Goal: Task Accomplishment & Management: Manage account settings

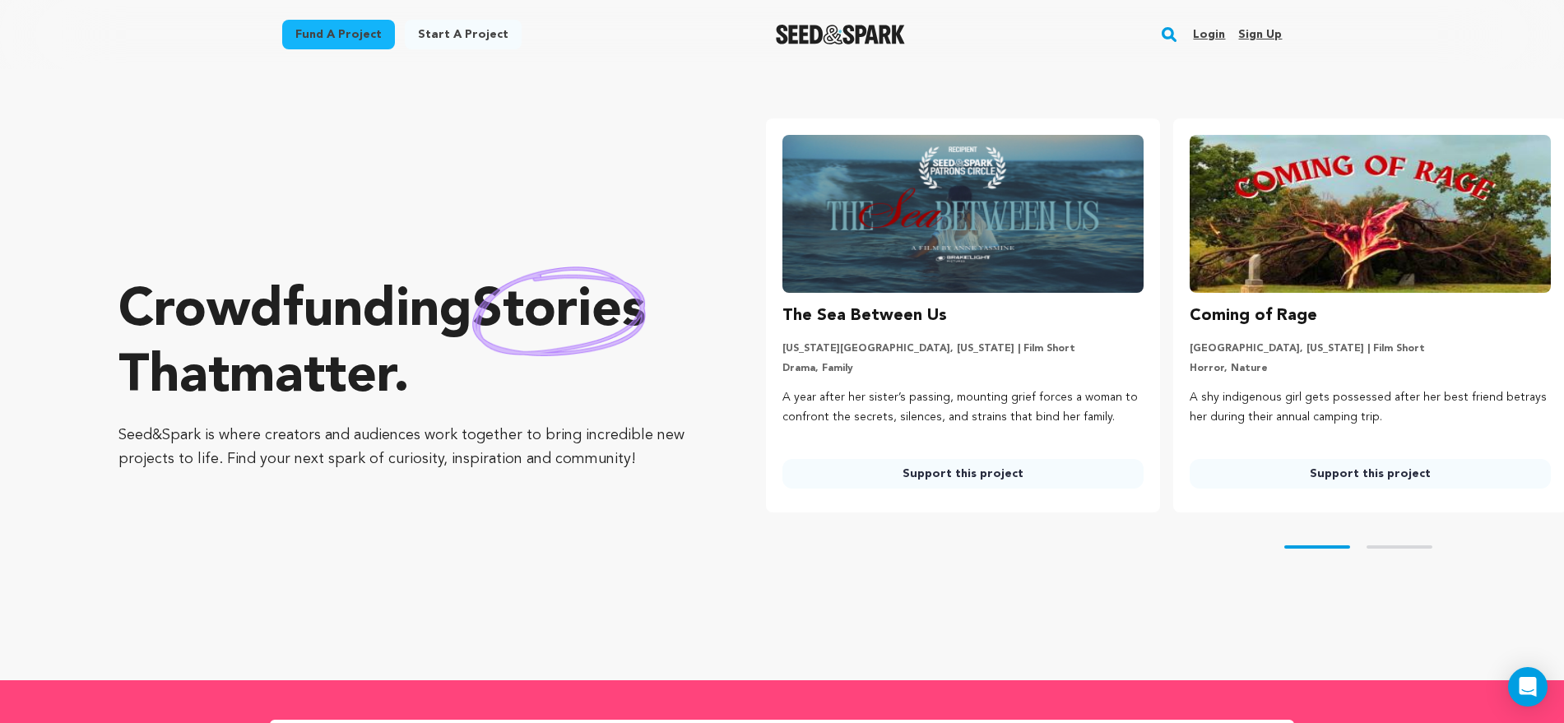
click at [1202, 28] on link "Login" at bounding box center [1209, 34] width 32 height 26
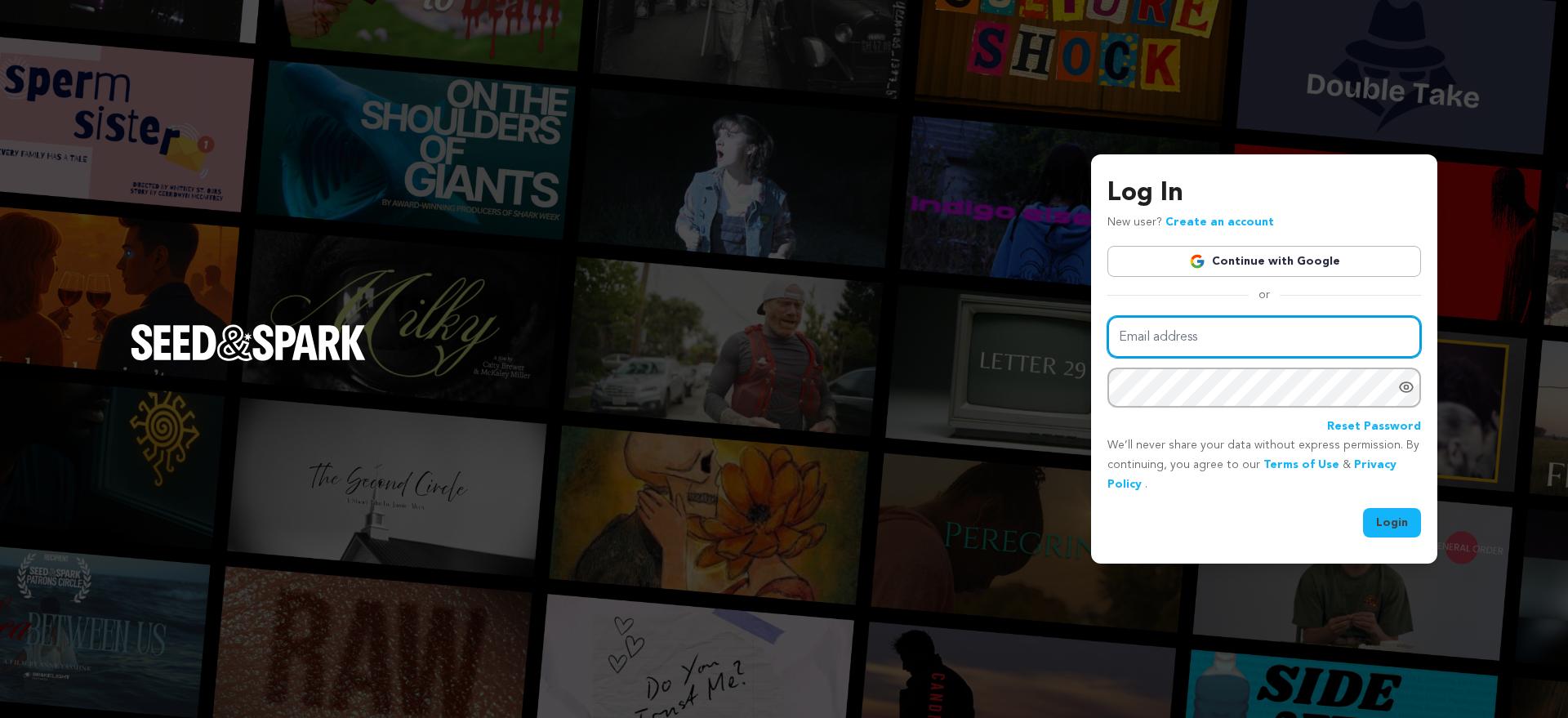
type input "[PERSON_NAME][EMAIL_ADDRESS][DOMAIN_NAME]"
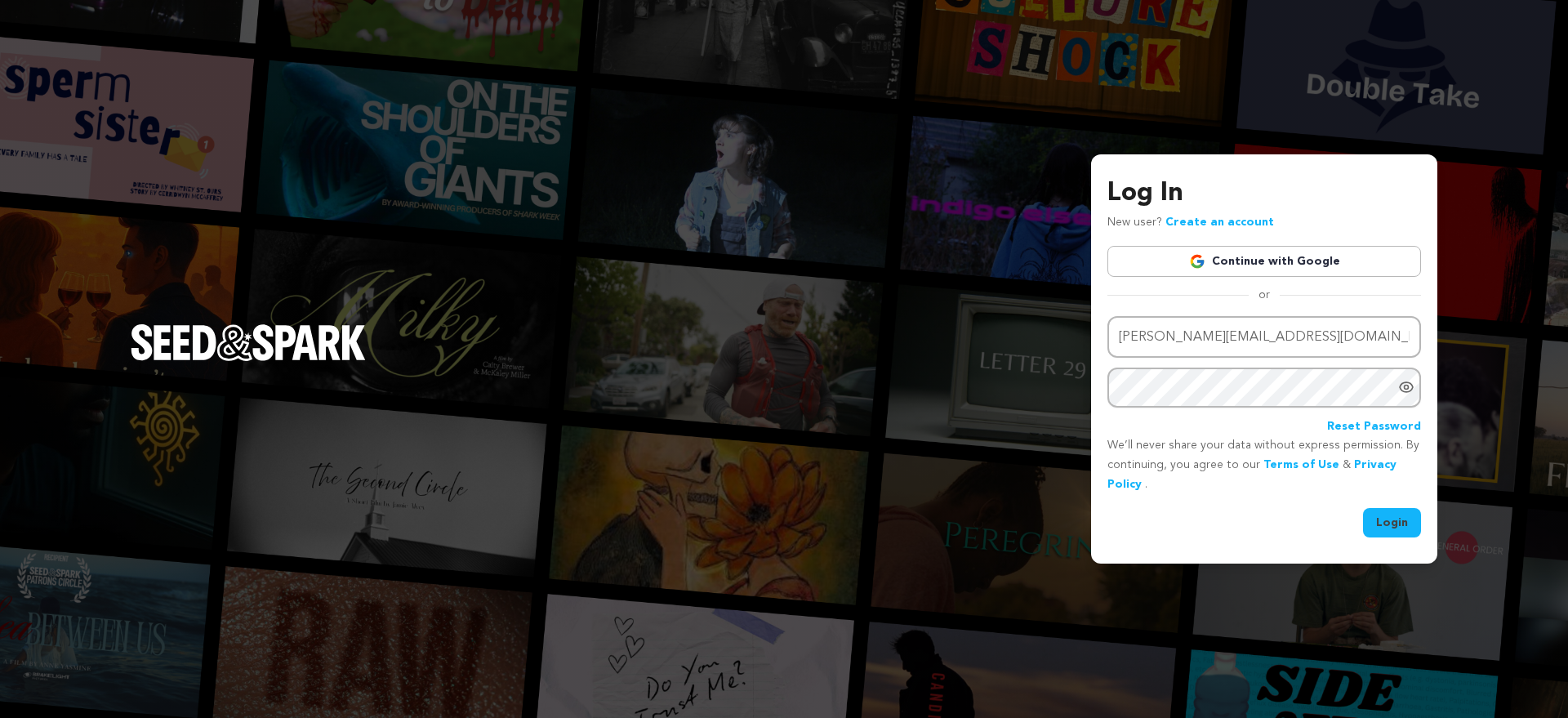
click at [1405, 518] on button "Login" at bounding box center [1391, 523] width 58 height 30
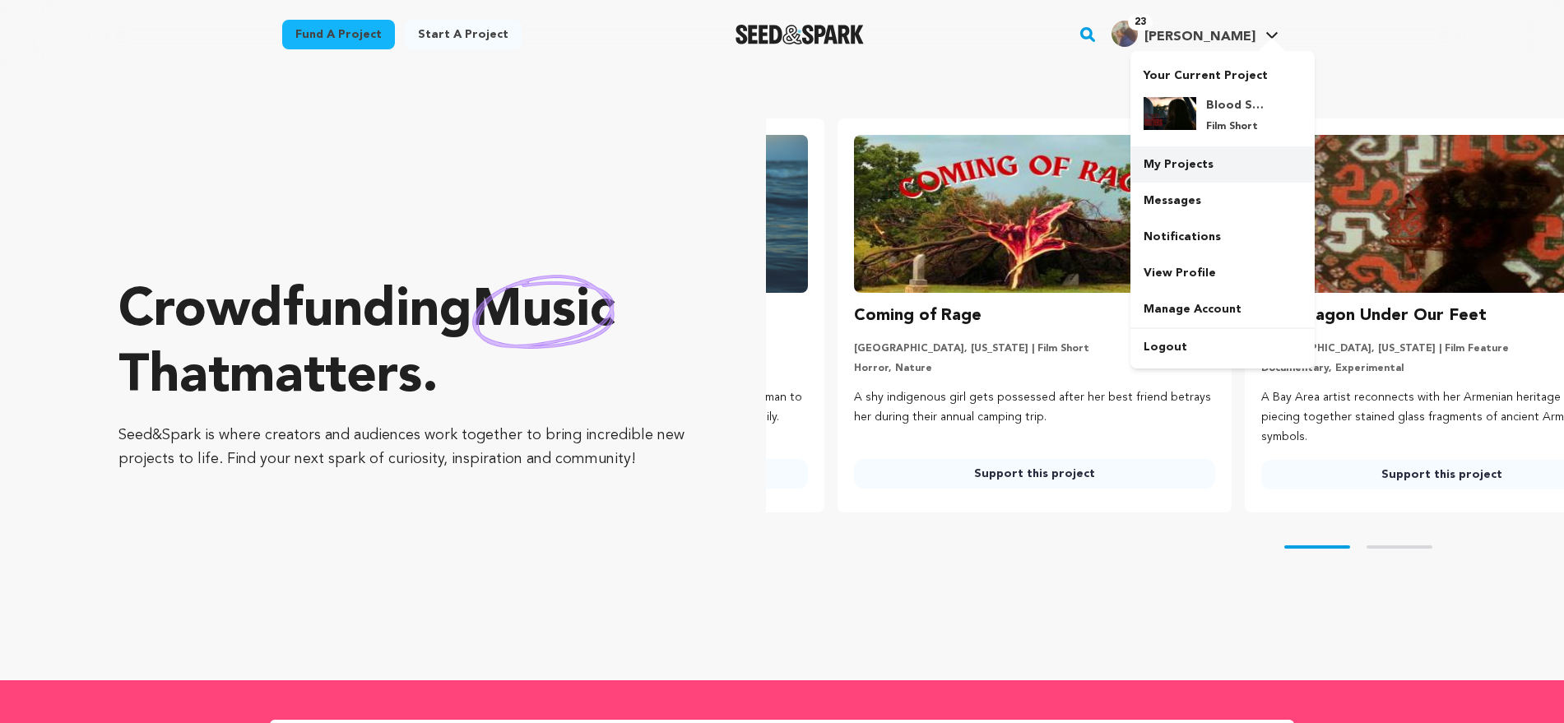
scroll to position [0, 4]
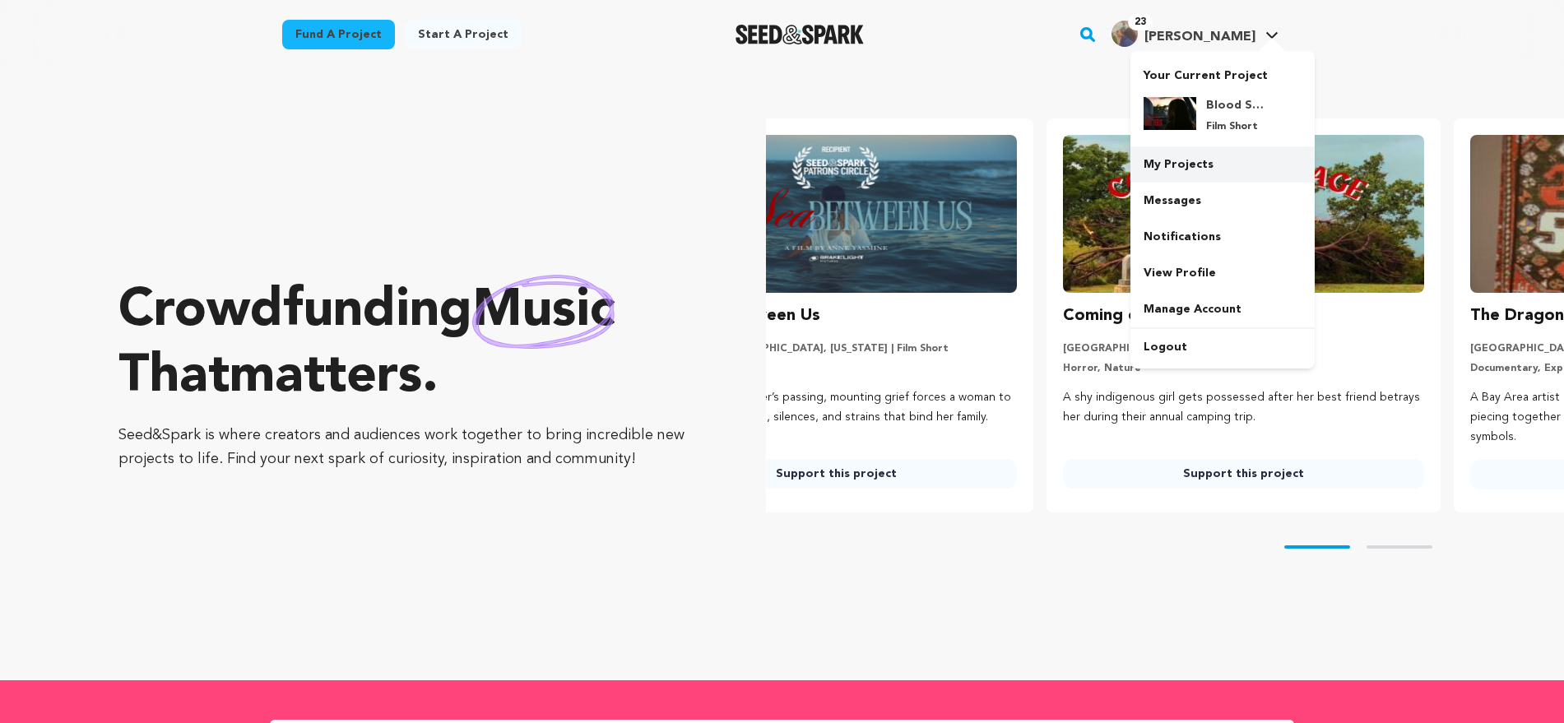
click at [1204, 159] on link "My Projects" at bounding box center [1222, 164] width 184 height 36
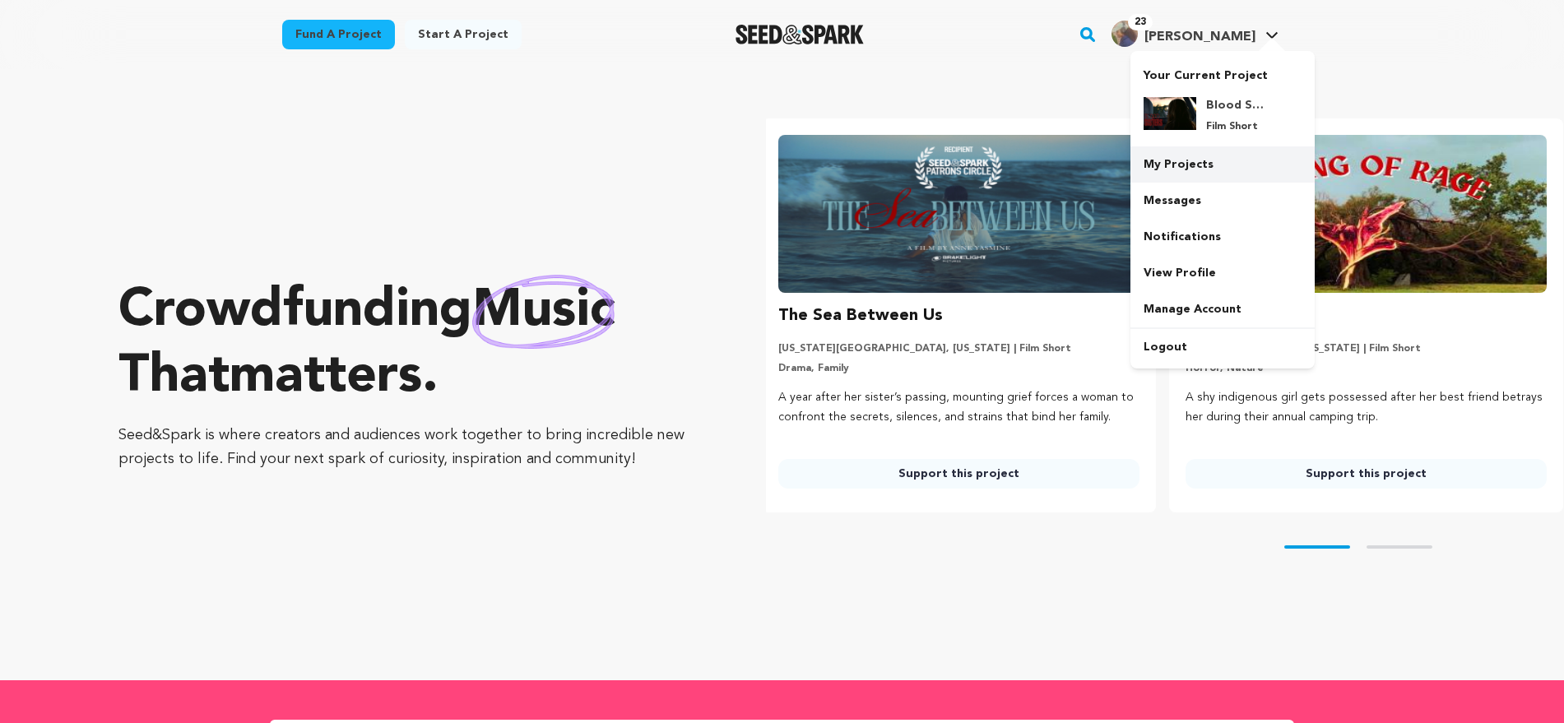
scroll to position [0, 0]
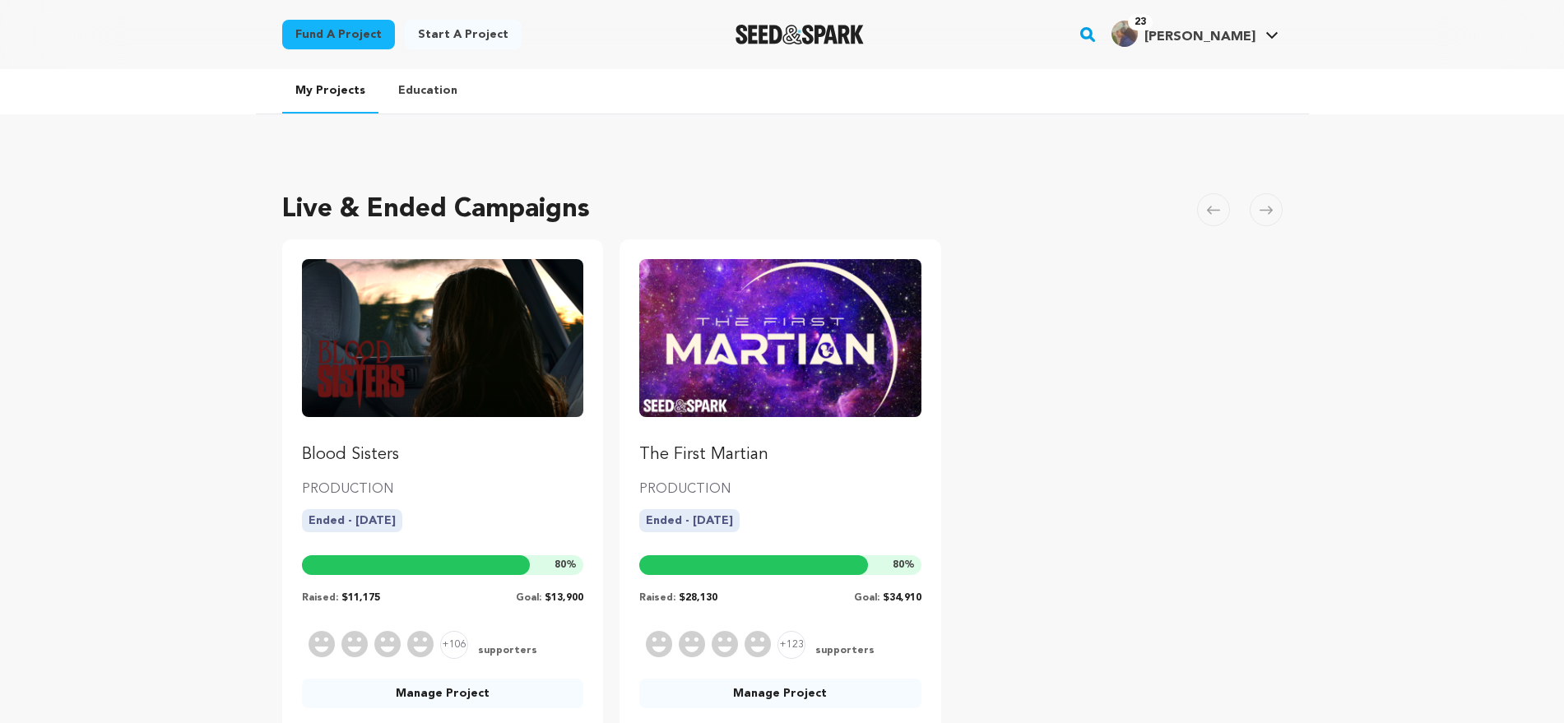
click at [788, 346] on img "Fund The First Martian" at bounding box center [780, 338] width 282 height 158
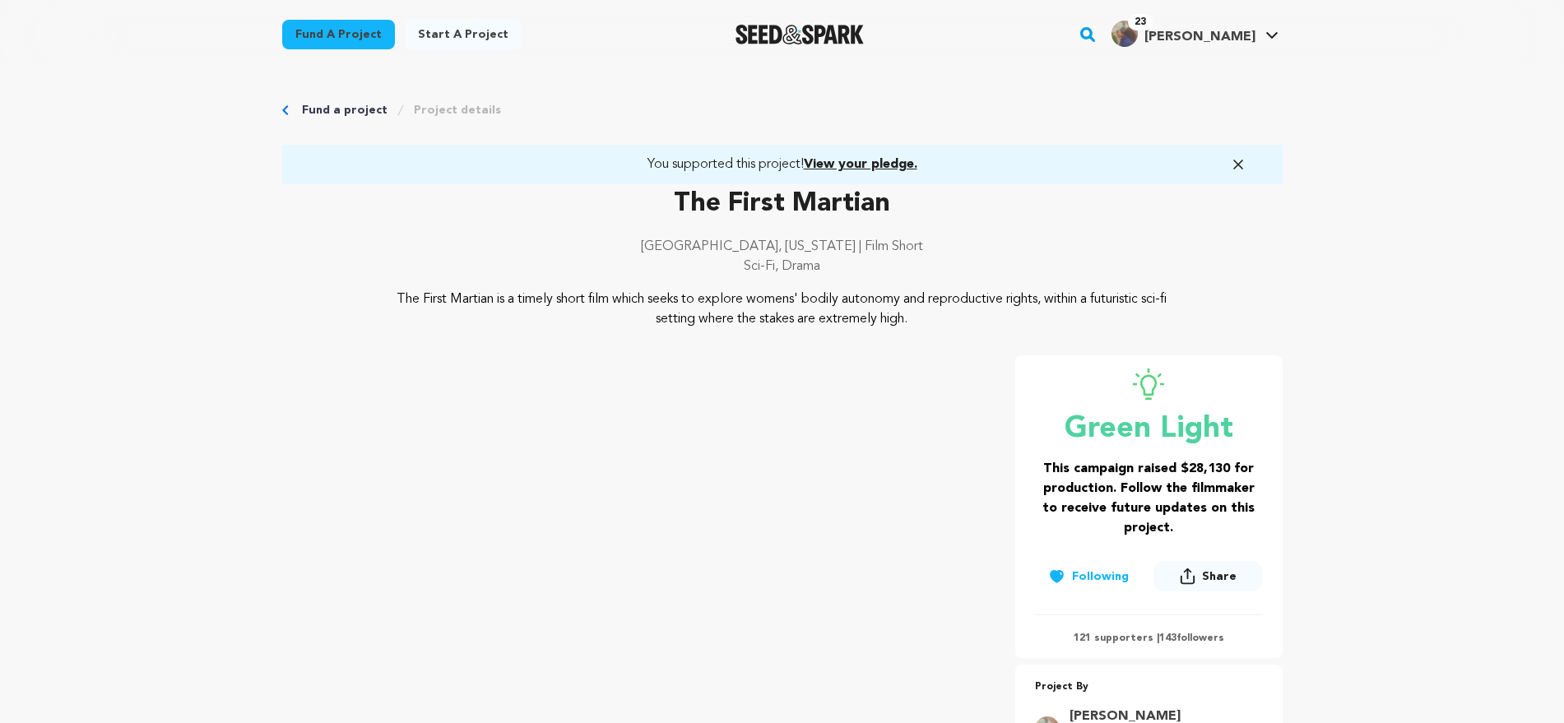
click at [1235, 165] on icon "button" at bounding box center [1238, 164] width 16 height 16
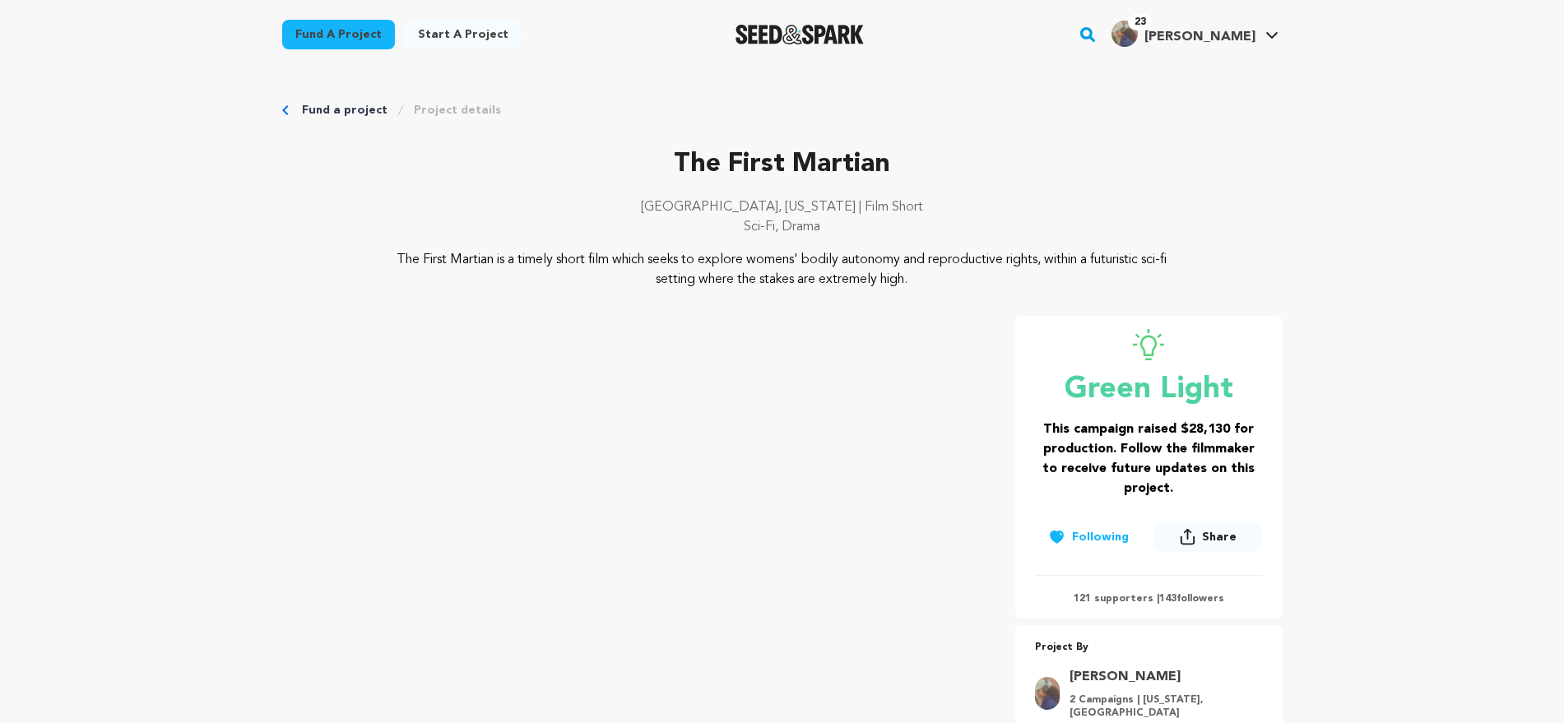
click at [446, 109] on link "Project details" at bounding box center [457, 110] width 87 height 16
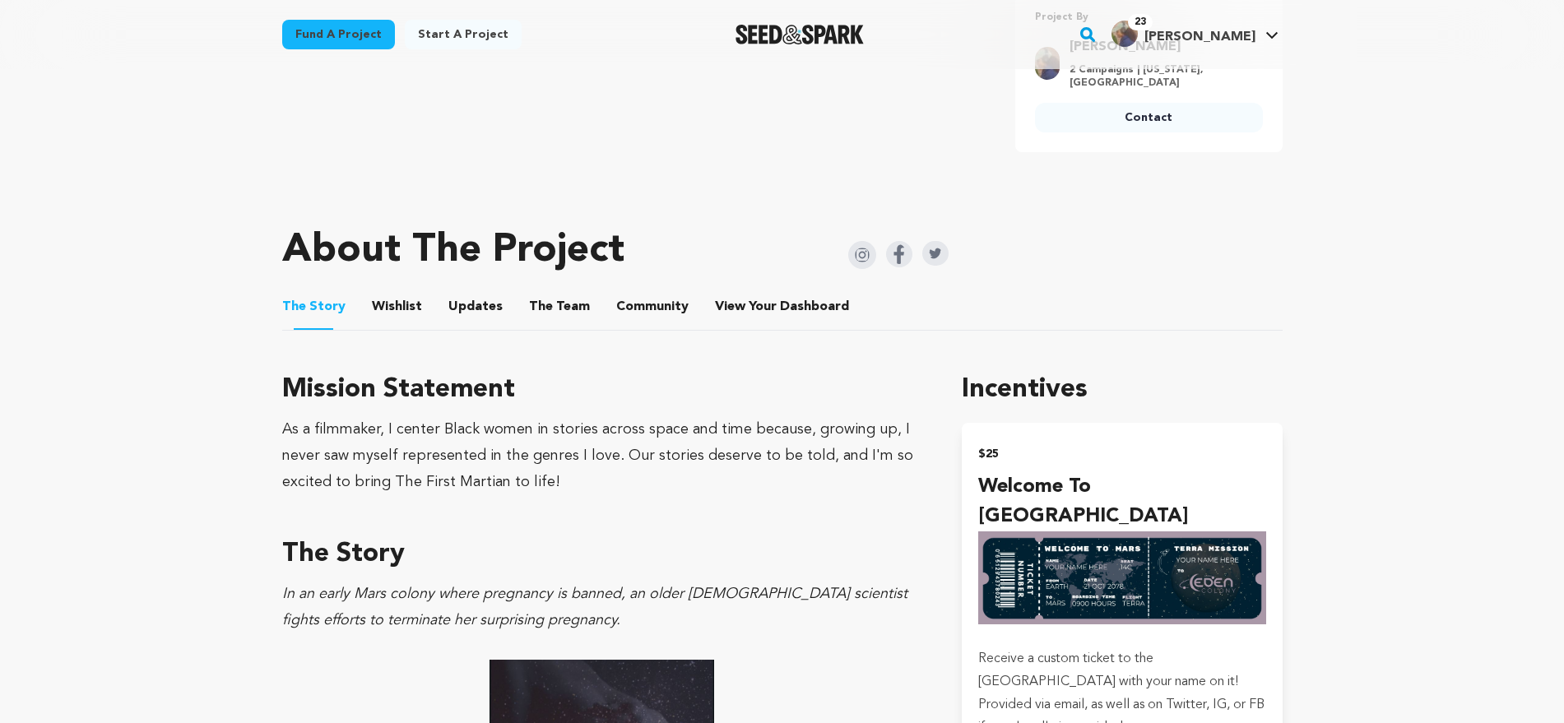
scroll to position [514, 0]
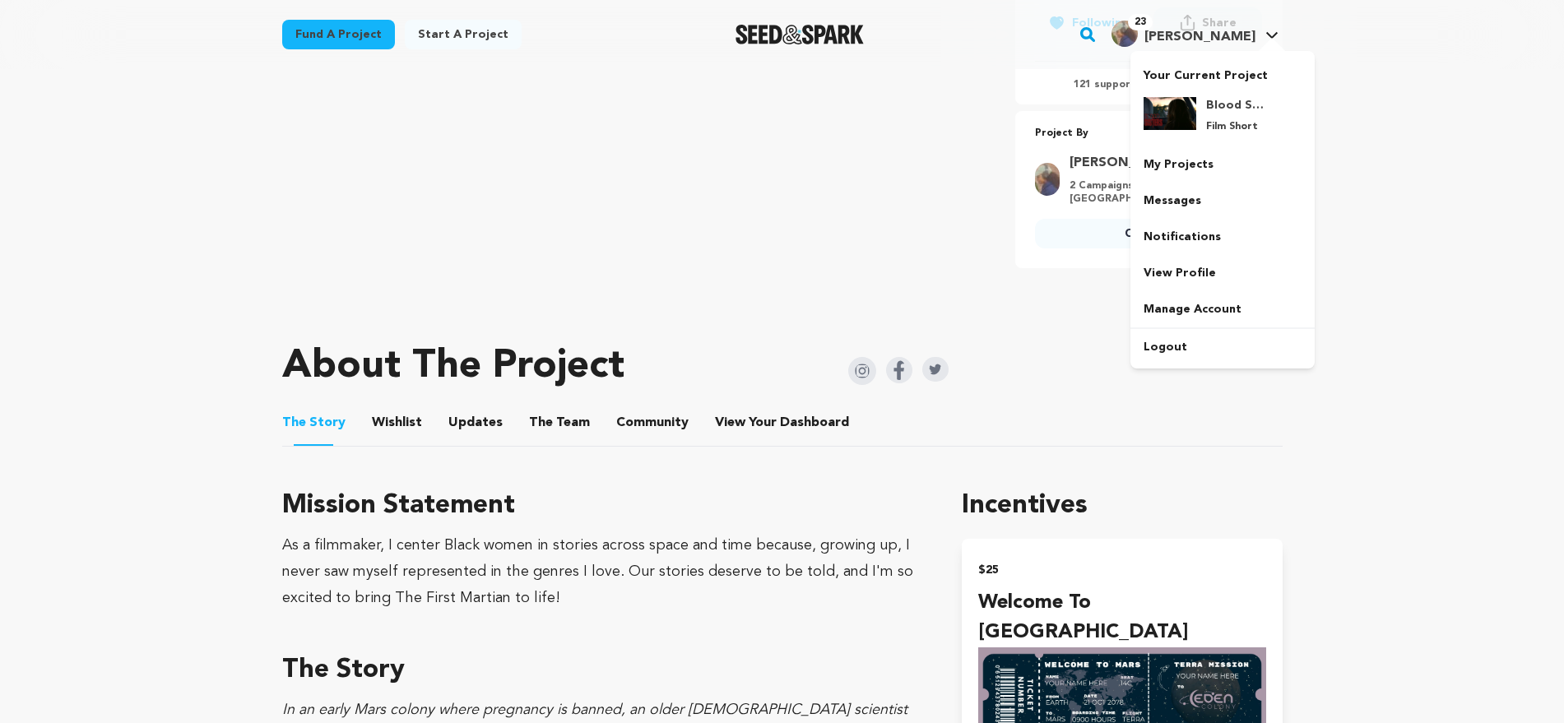
click at [1272, 31] on icon at bounding box center [1271, 35] width 13 height 8
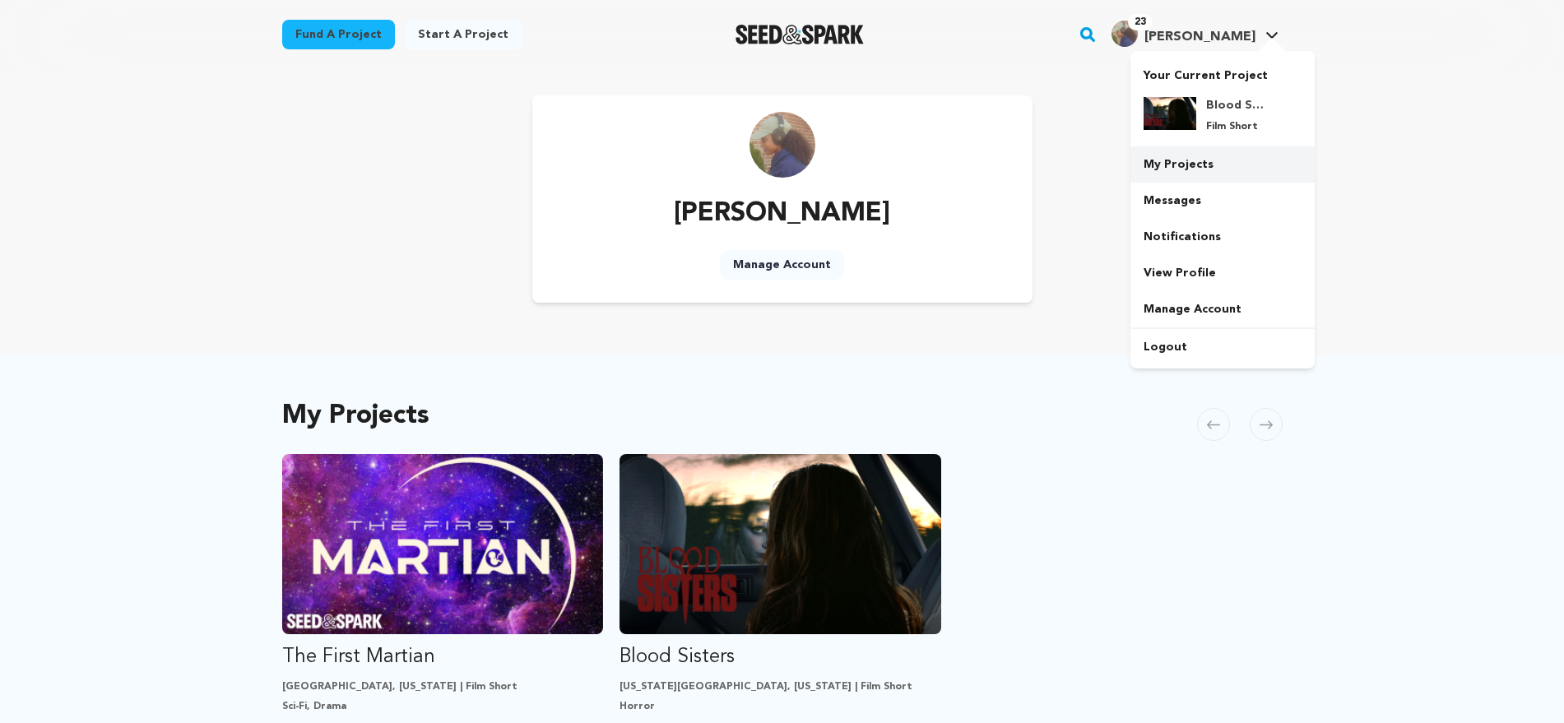
click at [1165, 164] on link "My Projects" at bounding box center [1222, 164] width 184 height 36
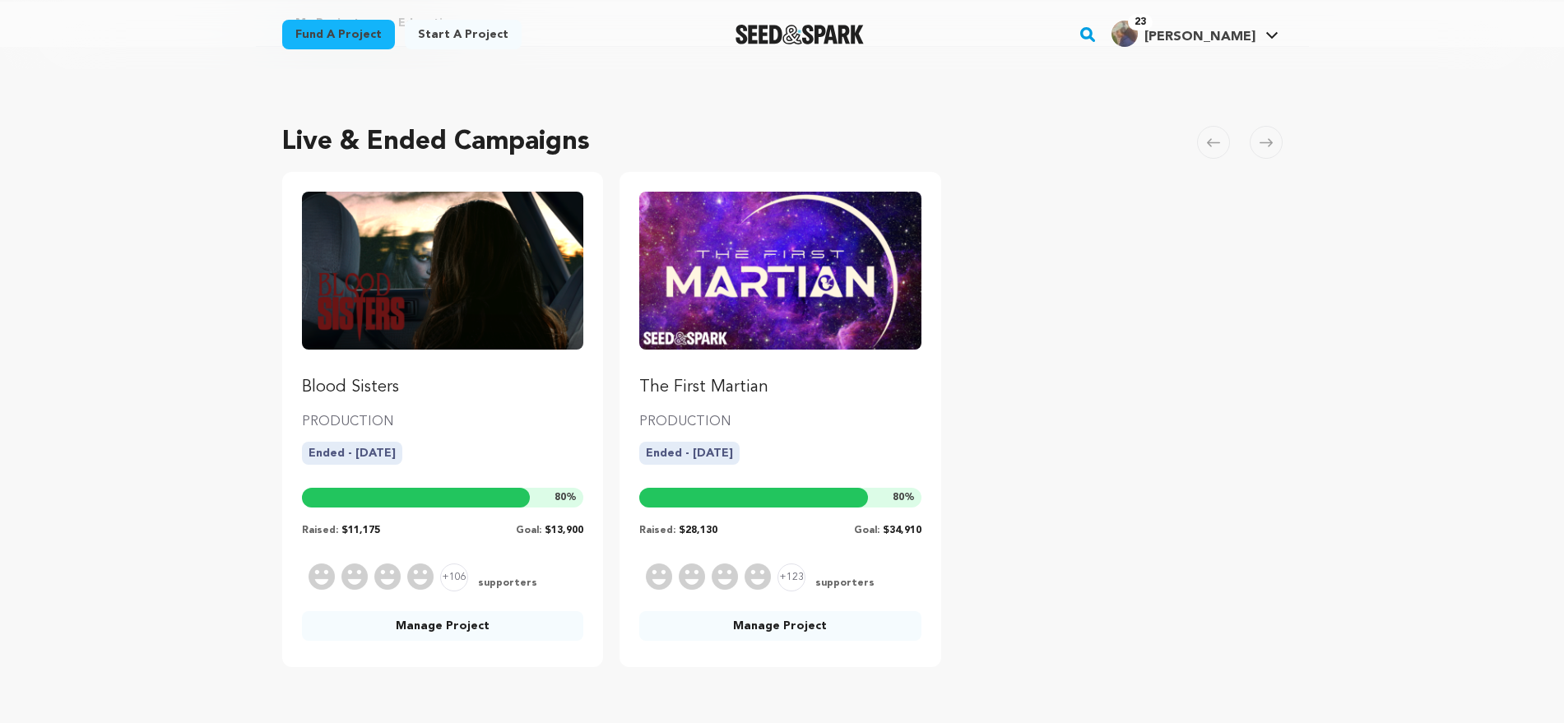
scroll to position [103, 0]
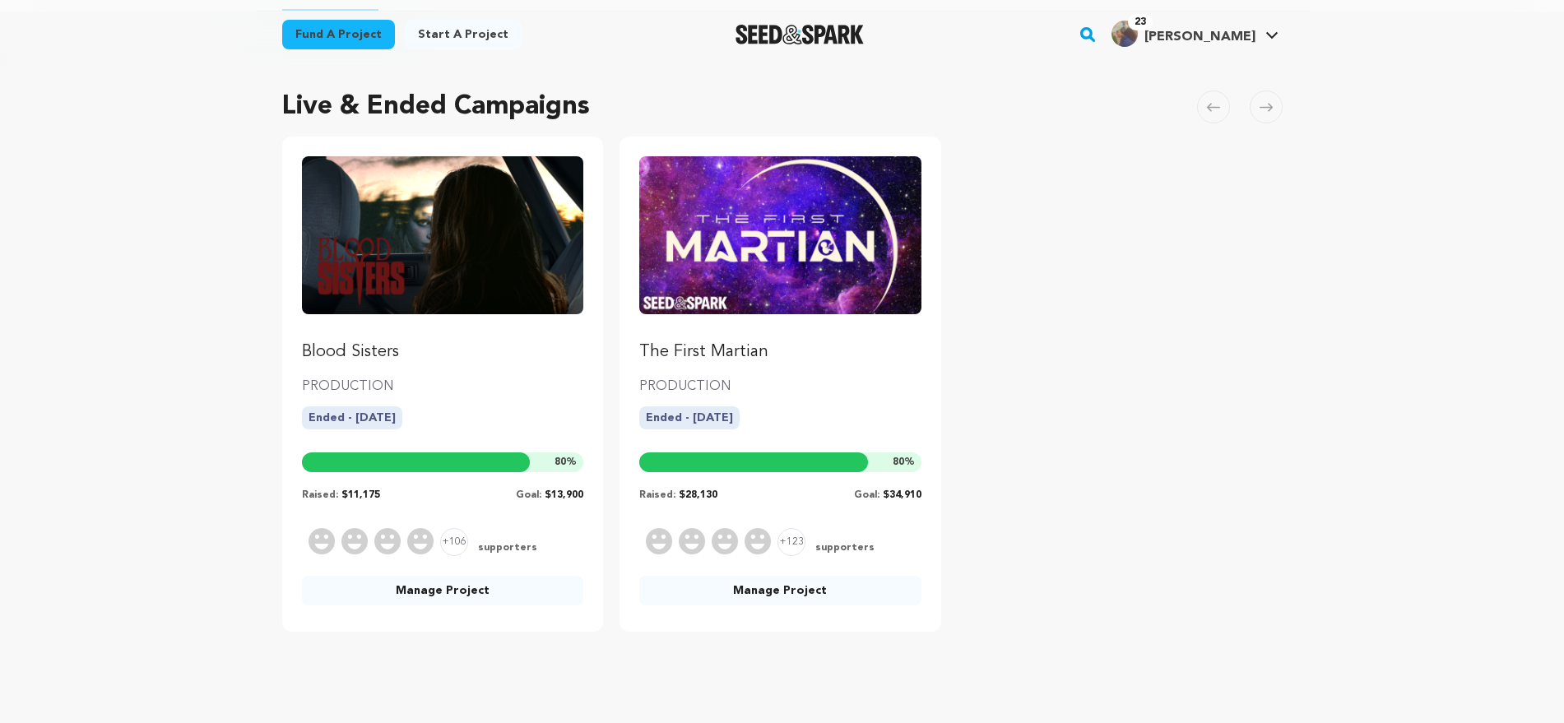
click at [777, 587] on link "Manage Project" at bounding box center [780, 591] width 282 height 30
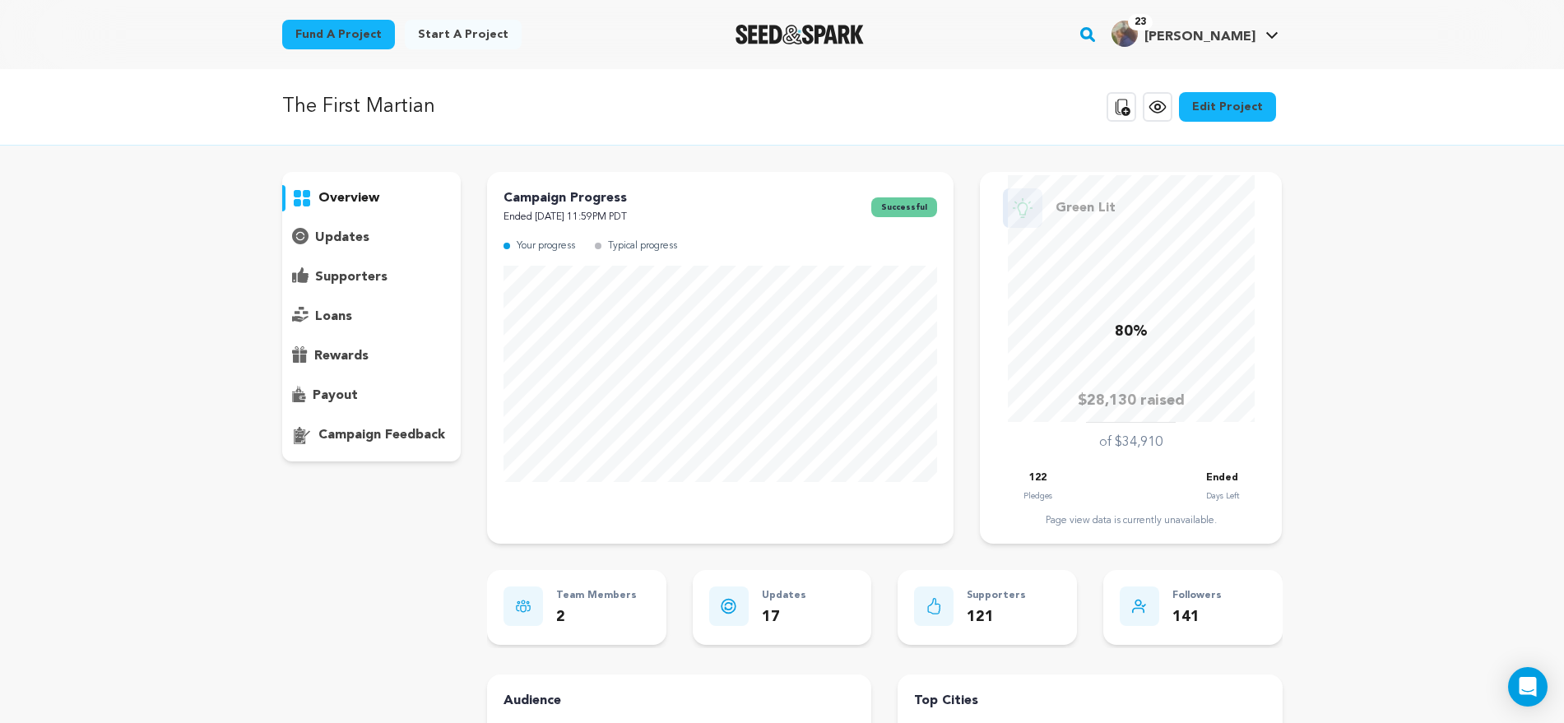
click at [358, 200] on p "overview" at bounding box center [348, 198] width 61 height 20
click at [378, 233] on div "updates" at bounding box center [371, 238] width 179 height 26
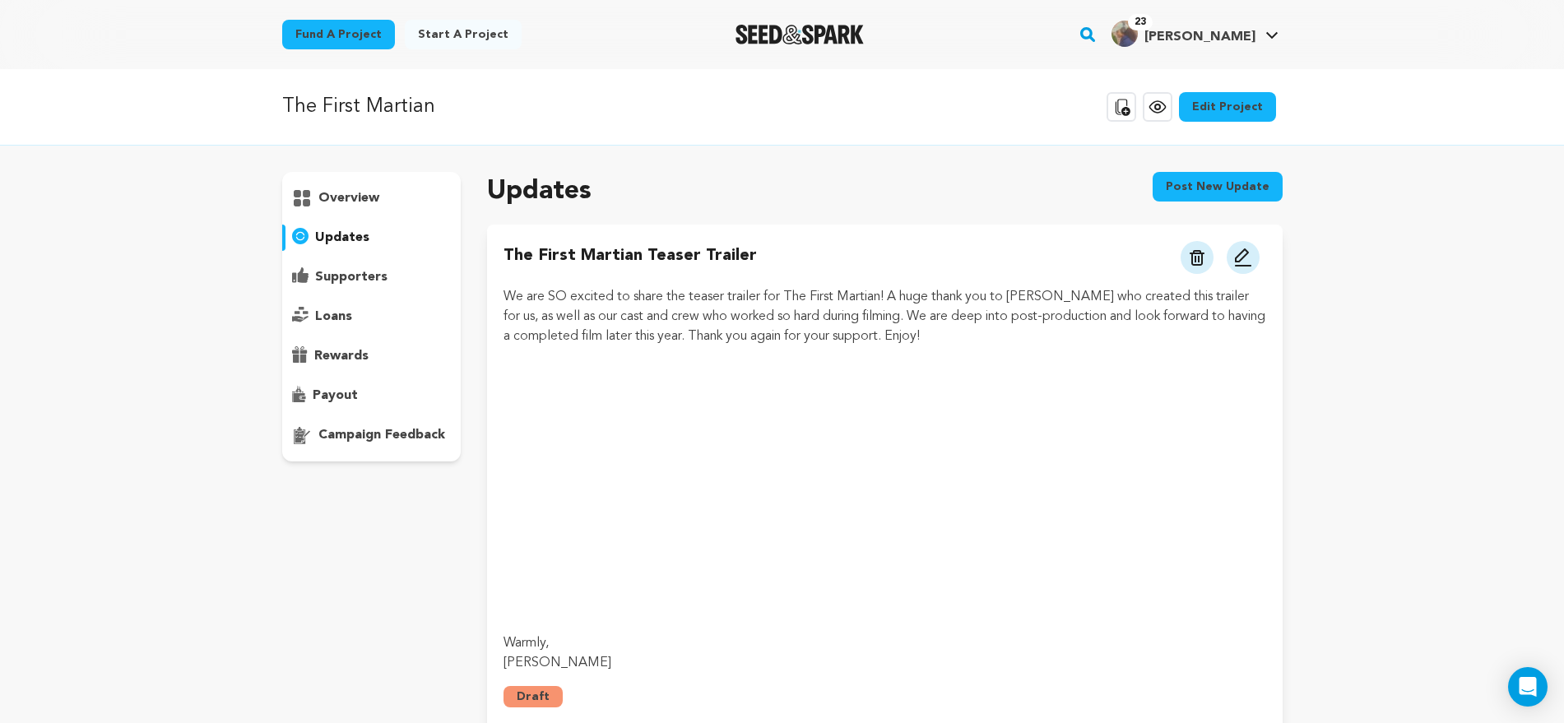
click at [1199, 259] on img at bounding box center [1197, 258] width 15 height 16
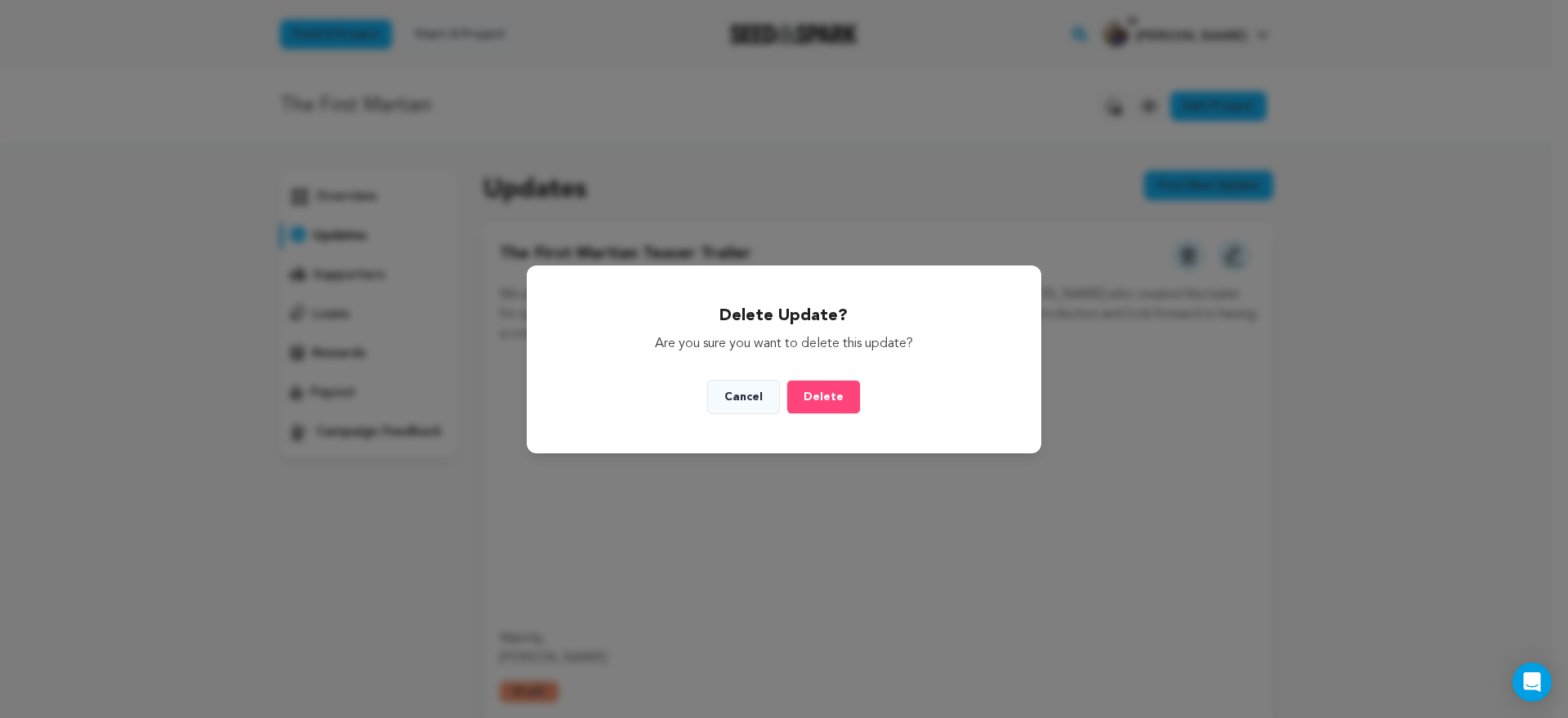
click at [846, 394] on button "Delete" at bounding box center [823, 397] width 74 height 35
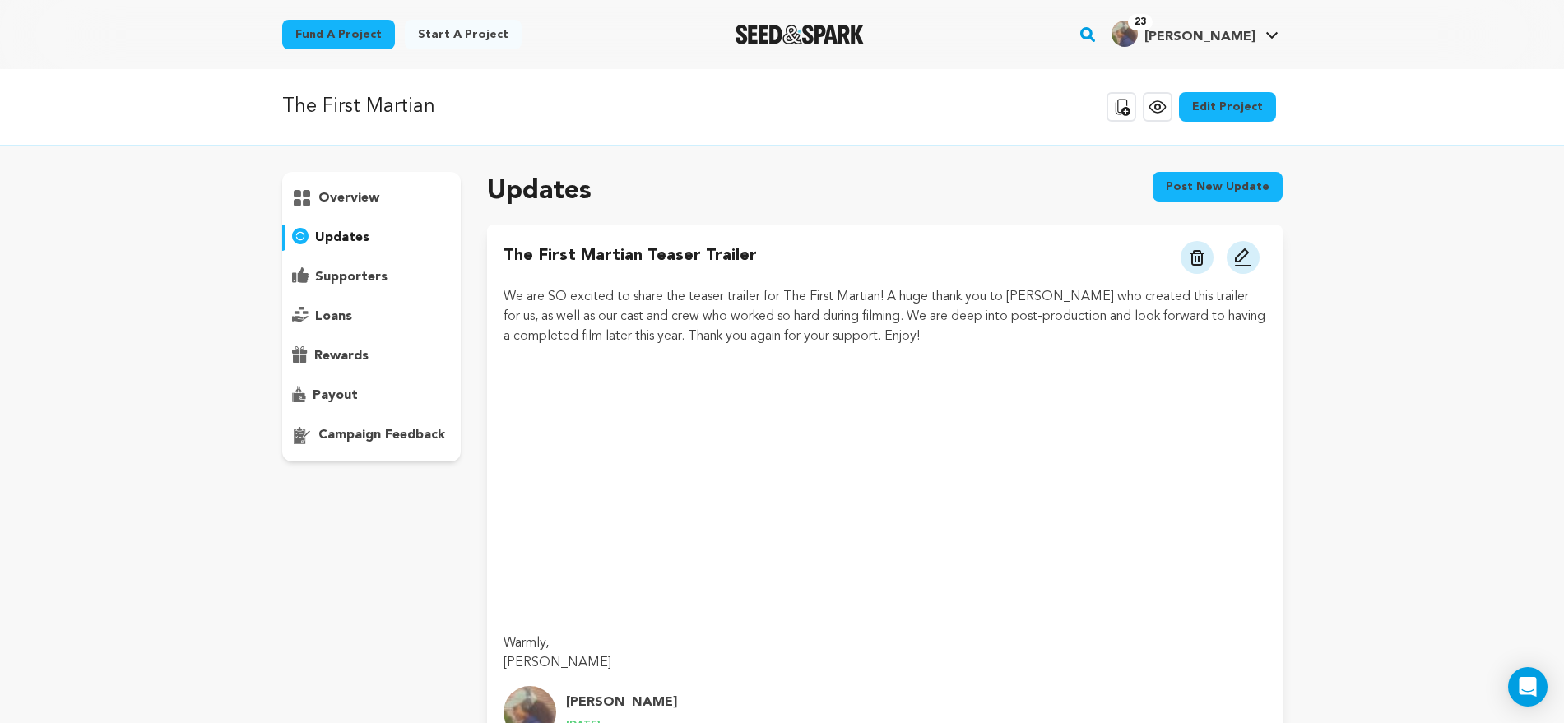
click at [1217, 100] on link "Edit Project" at bounding box center [1227, 107] width 97 height 30
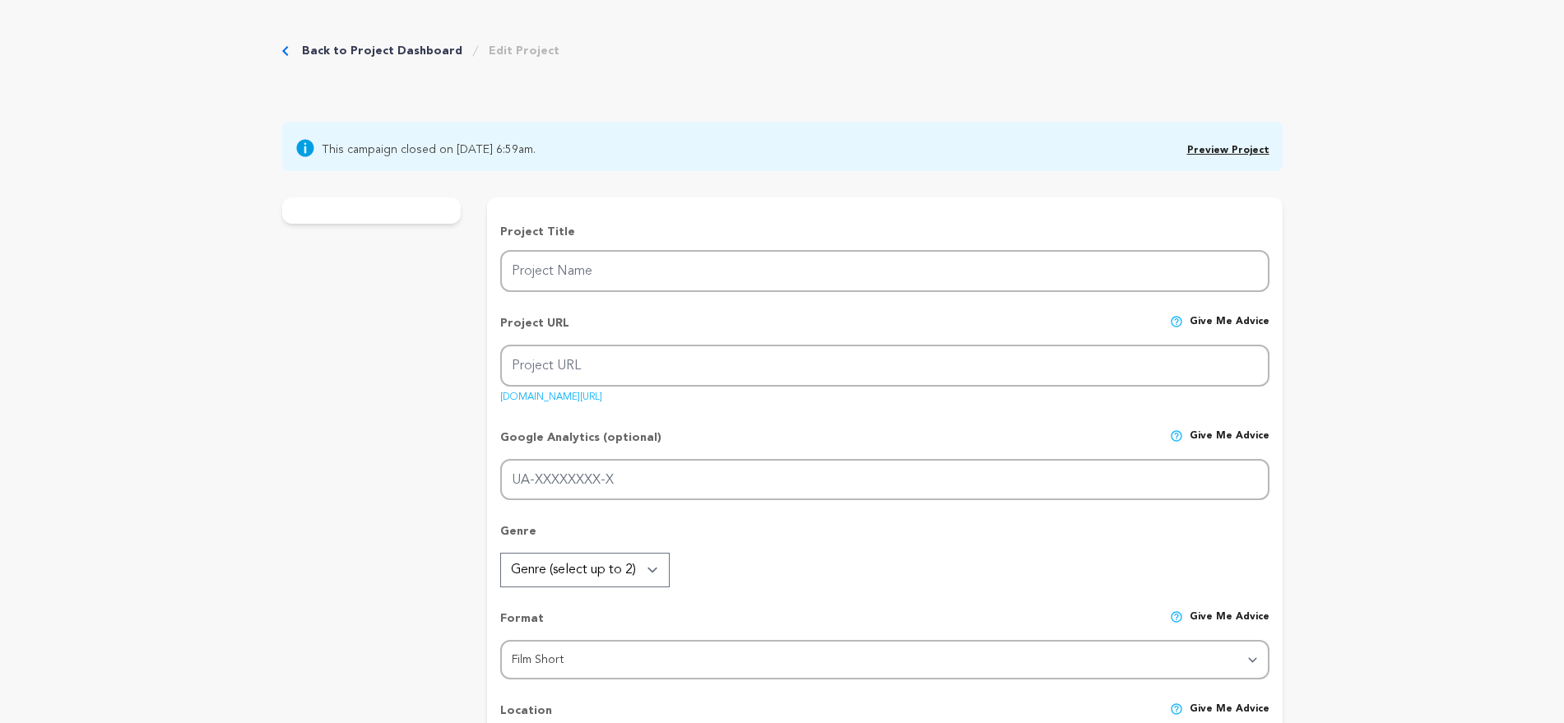
type input "The First Martian"
type input "the-first-martian-film"
type input "G-QNP0PNM04M"
type input "In an early Mars colony where pregnancy is banned, an older Black scientist fig…"
type textarea "The First Martian is a timely short film which seeks to explore womens' bodily …"
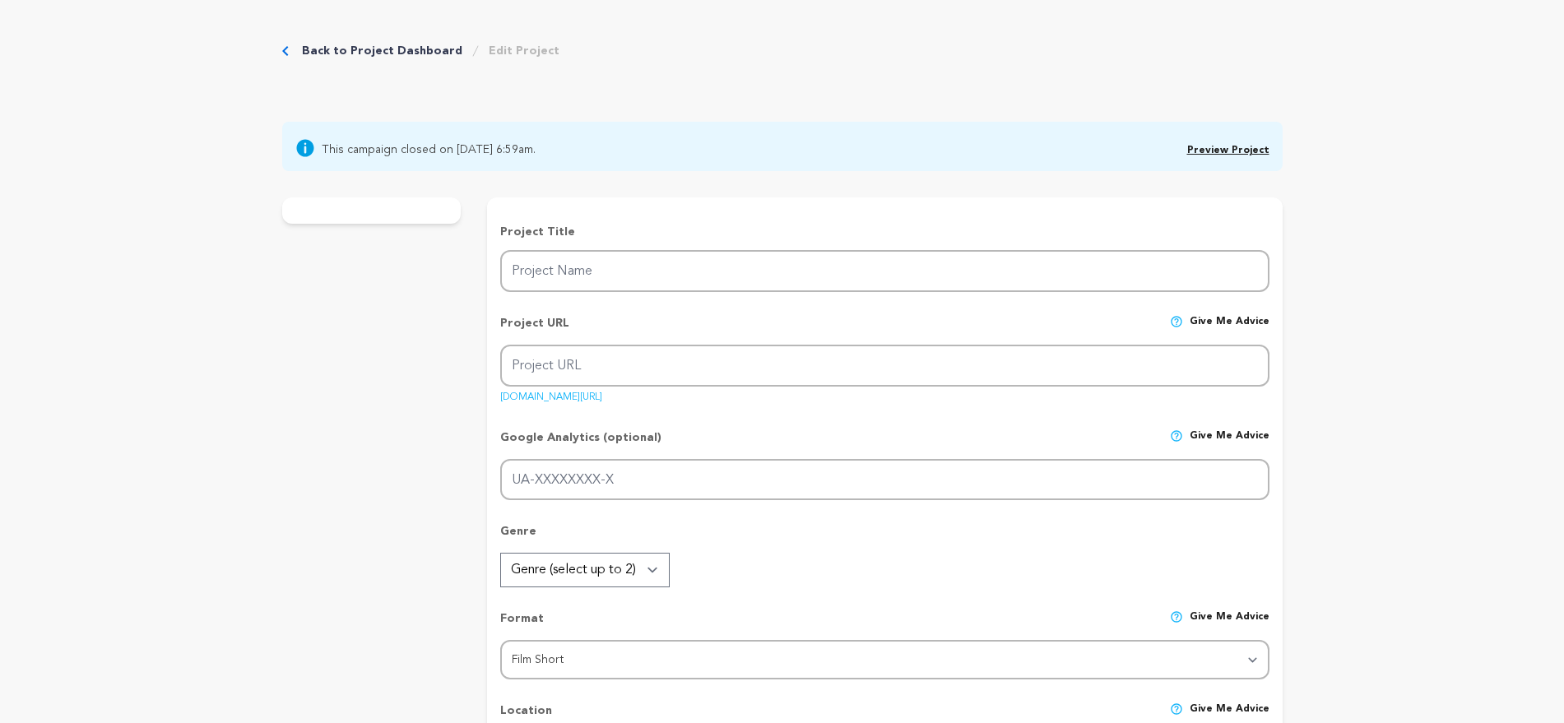
type textarea "As a filmmaker, I center Black women in stories across space and time because, …"
type textarea "Women of Color Unite, The Girls Club, Women of Color Filmmakers"
radio input "true"
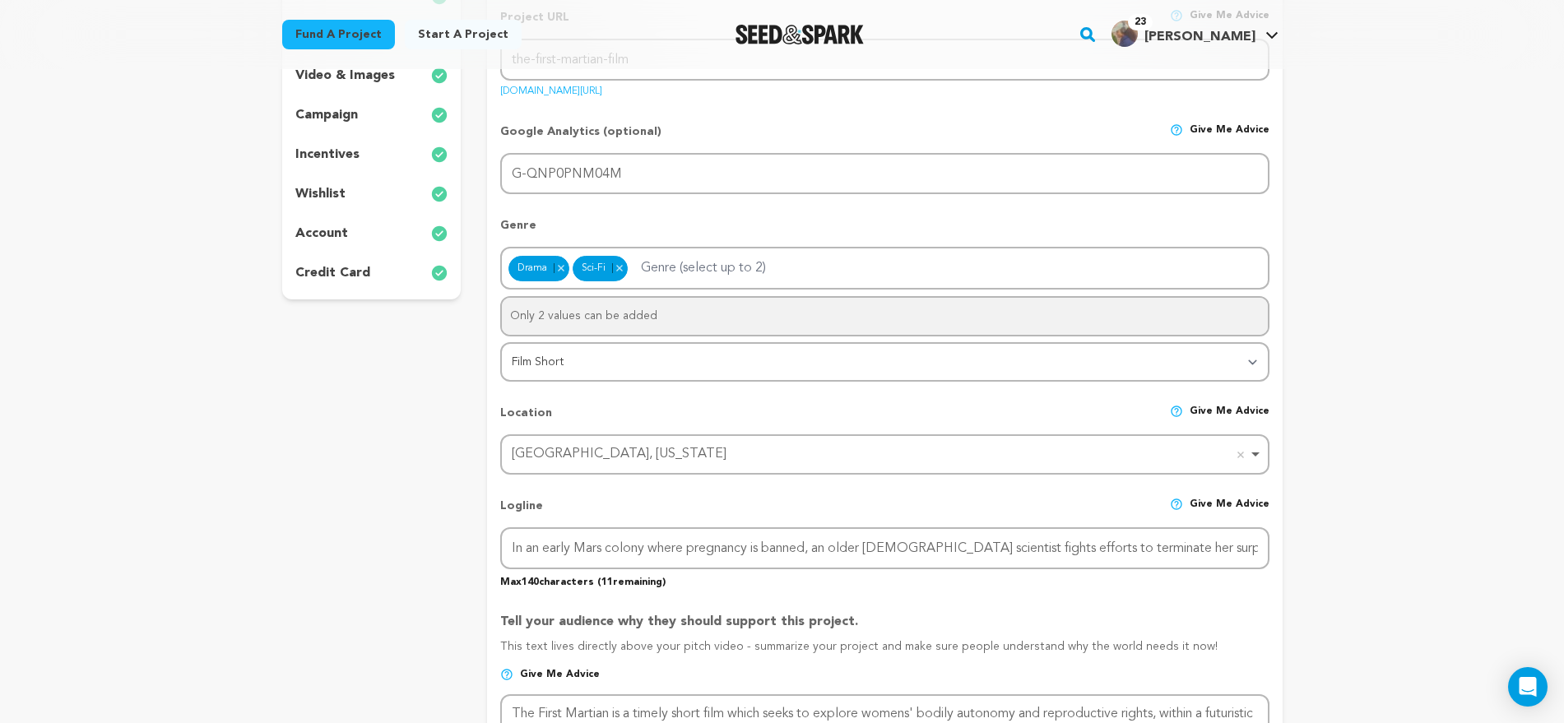
scroll to position [103, 0]
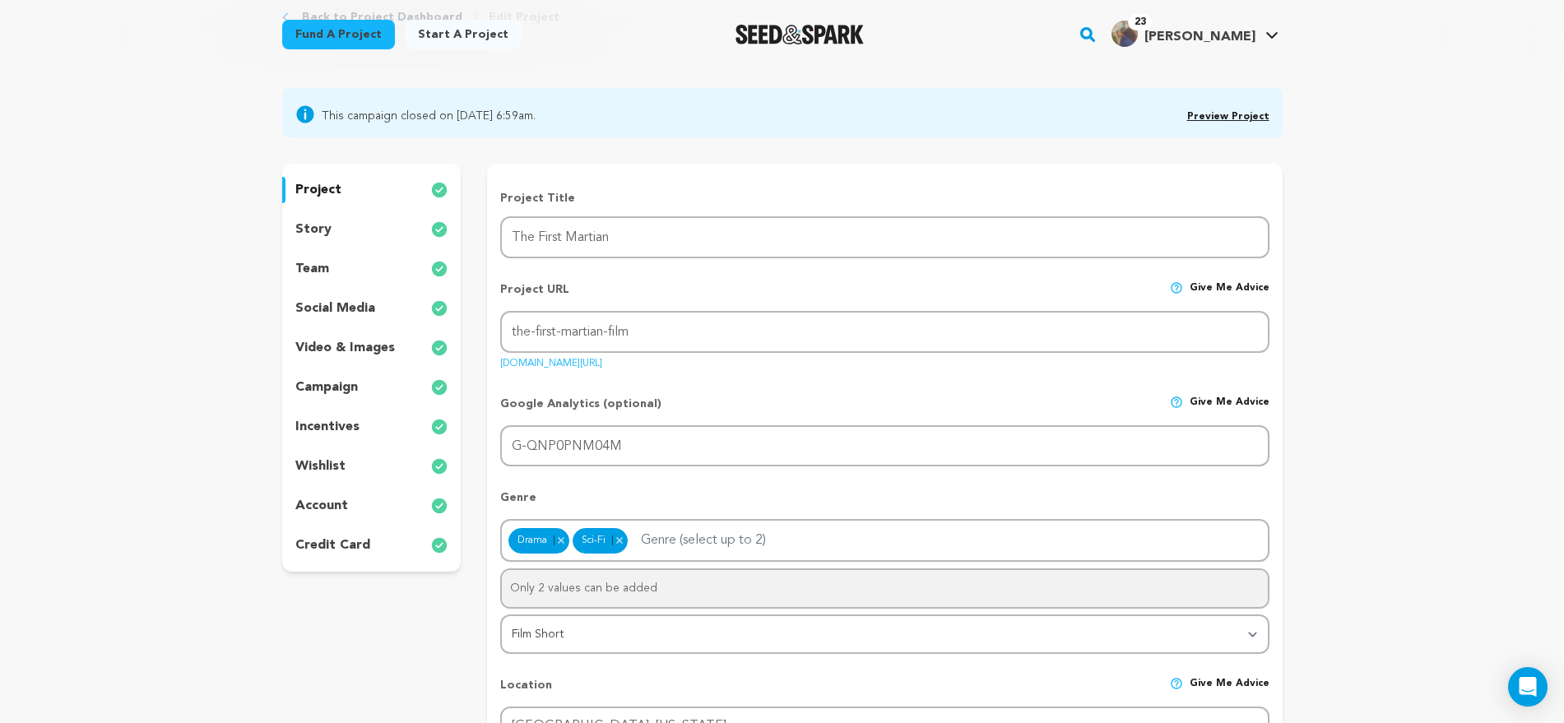
click at [353, 225] on div "story" at bounding box center [371, 229] width 179 height 26
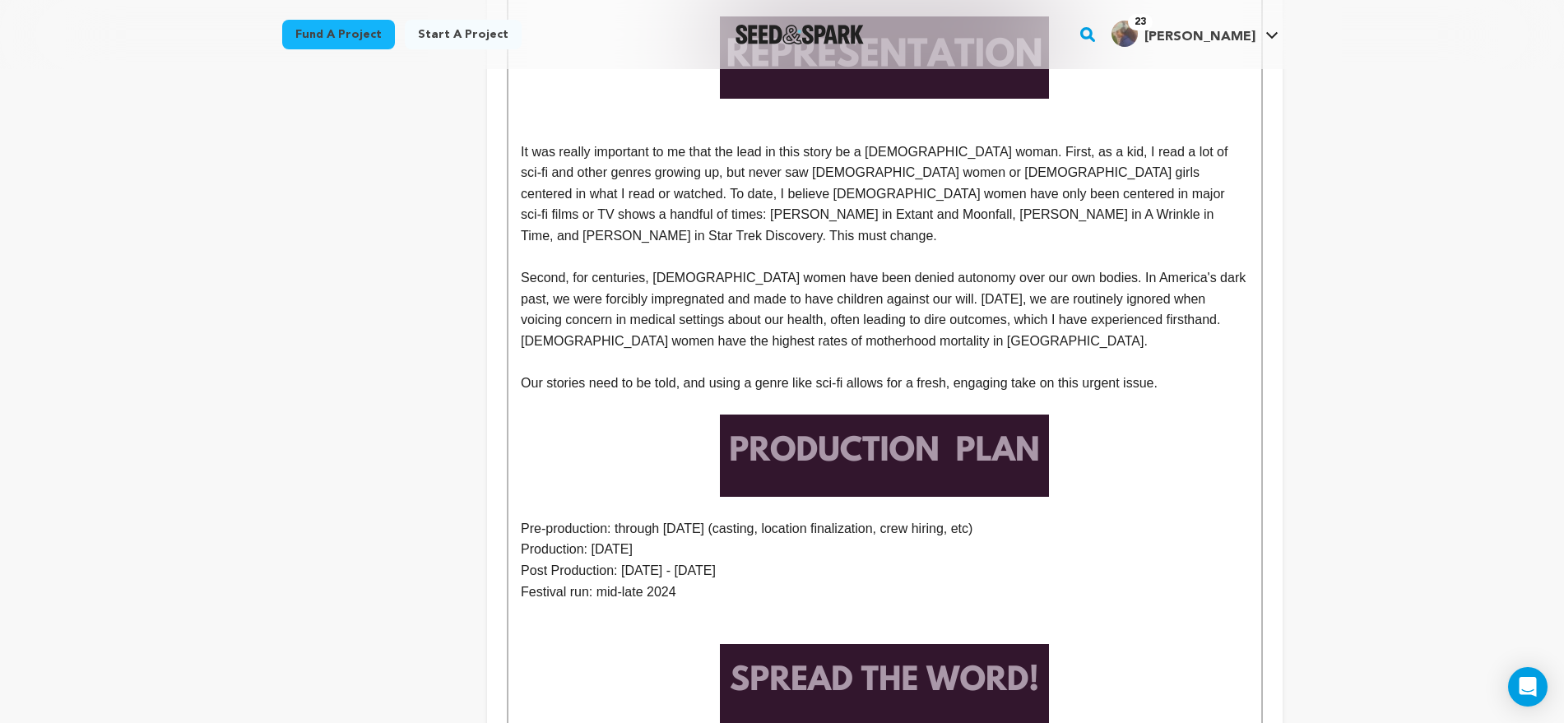
scroll to position [1851, 0]
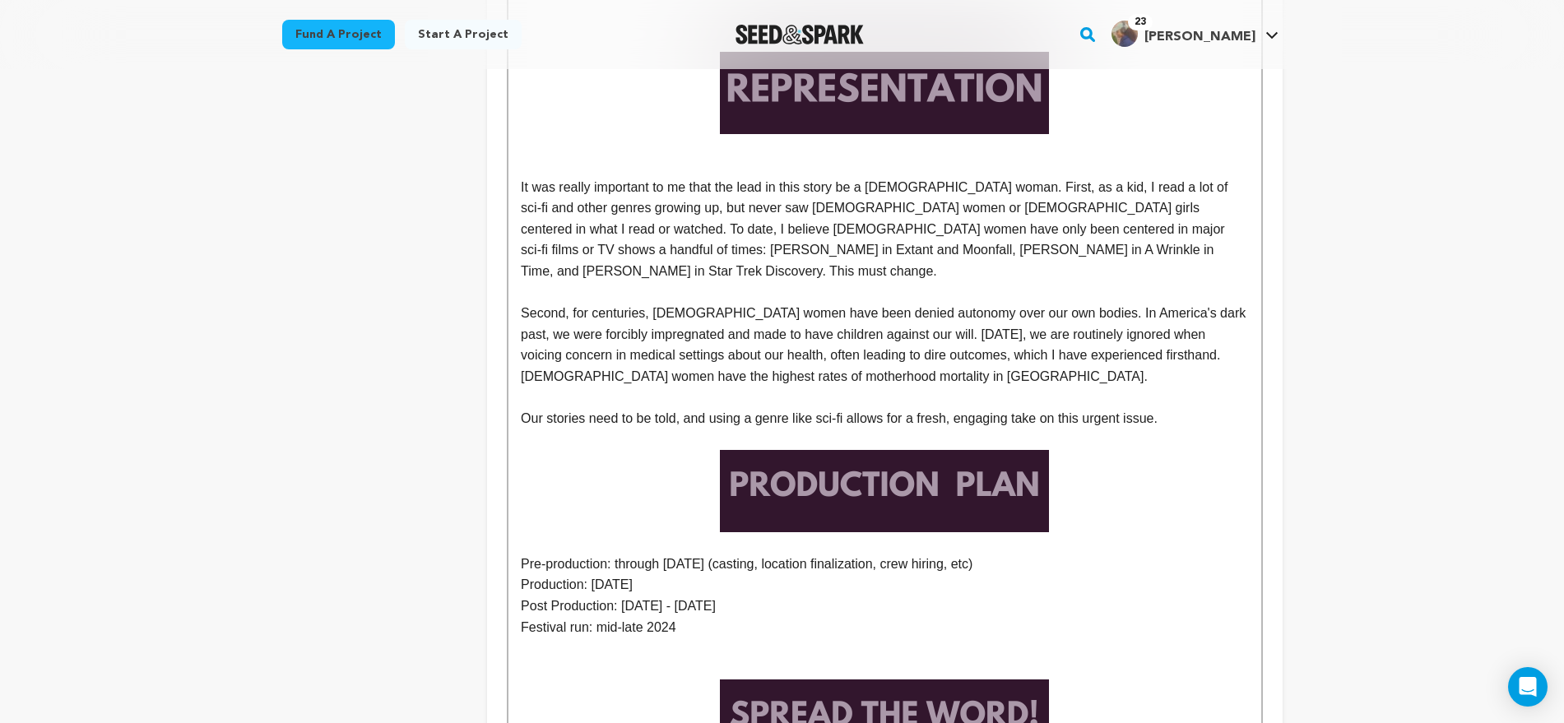
click at [1163, 408] on p "Our stories need to be told, and using a genre like sci-fi allows for a fresh, …" at bounding box center [884, 418] width 727 height 21
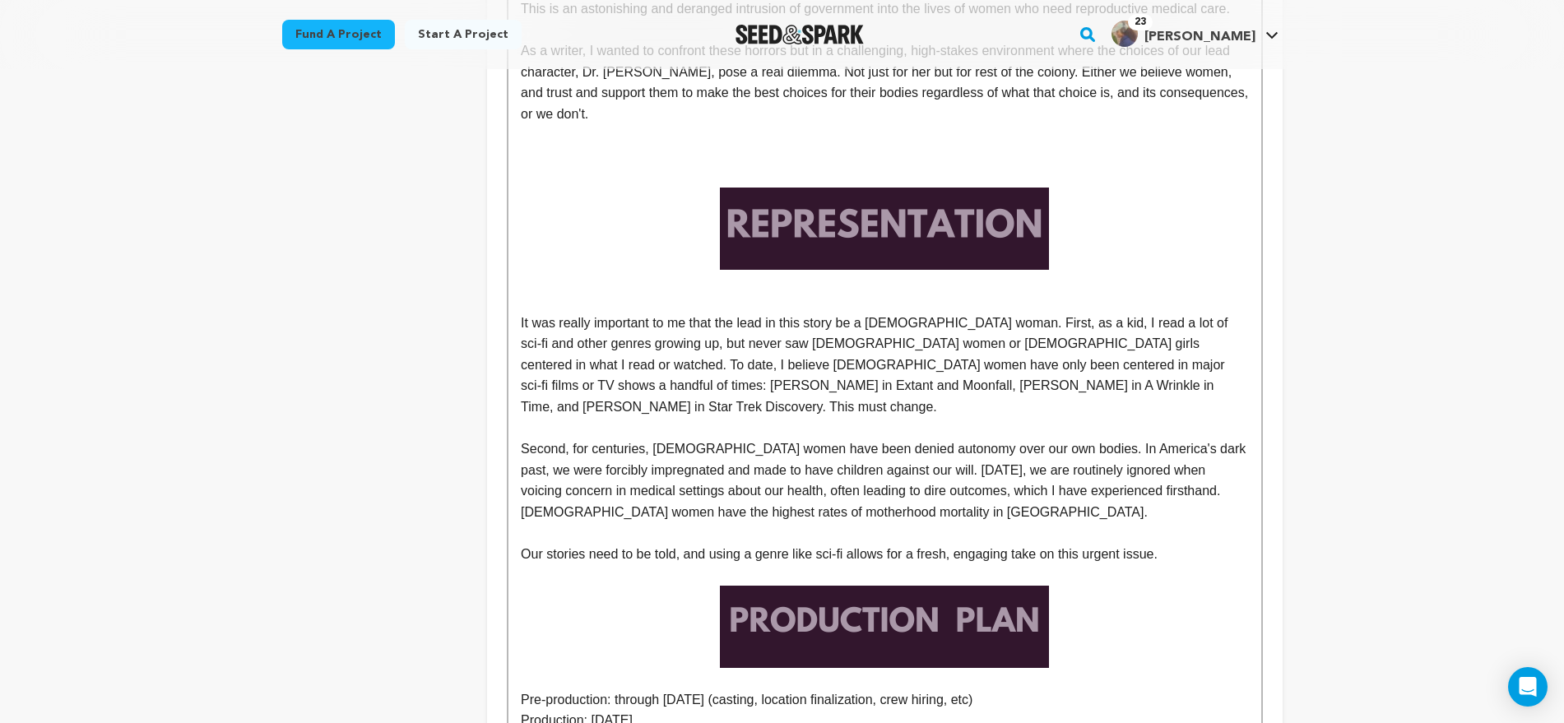
scroll to position [1748, 0]
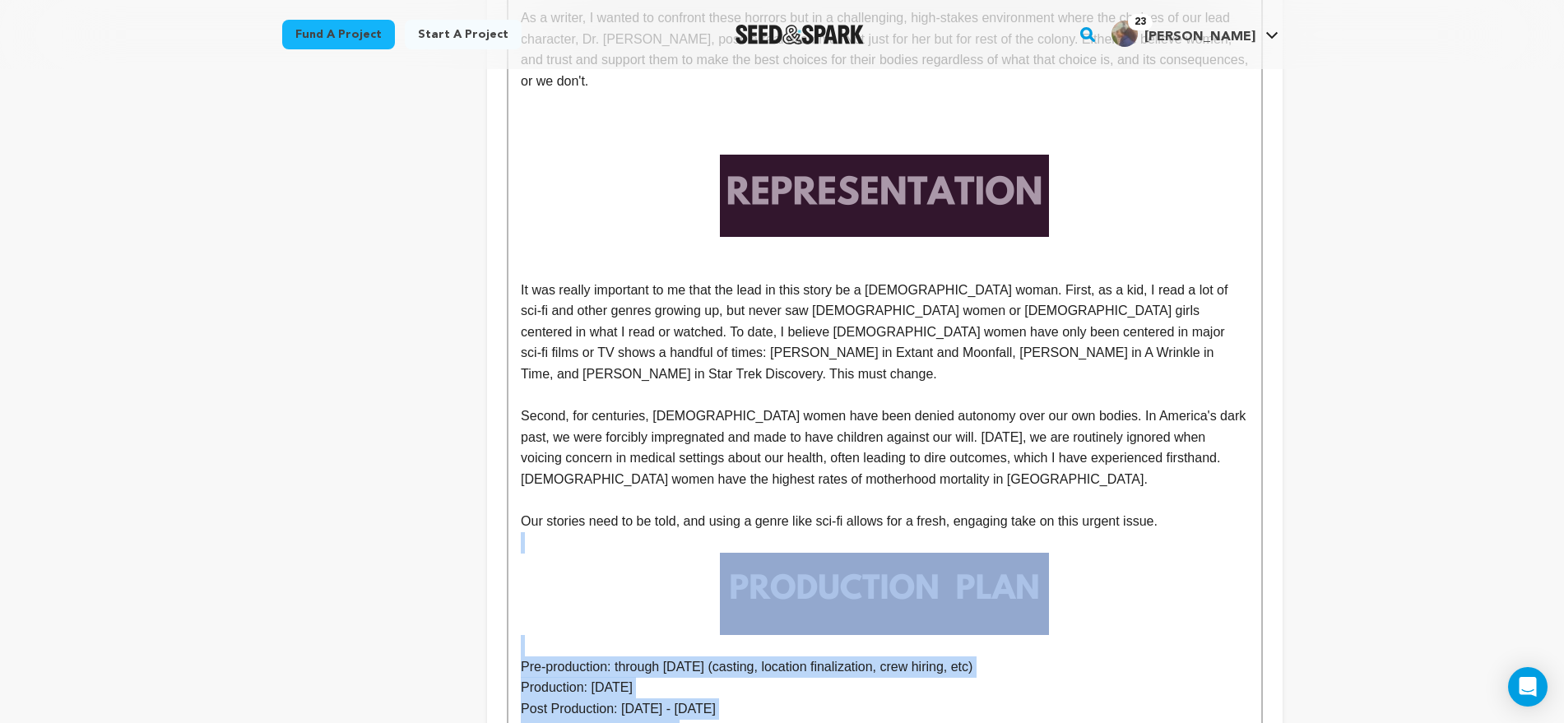
drag, startPoint x: 1177, startPoint y: 417, endPoint x: 1195, endPoint y: 642, distance: 225.3
click at [1195, 642] on div "In an early Mars colony where pregnancy is banned, an older Black scientist fig…" at bounding box center [884, 114] width 752 height 2842
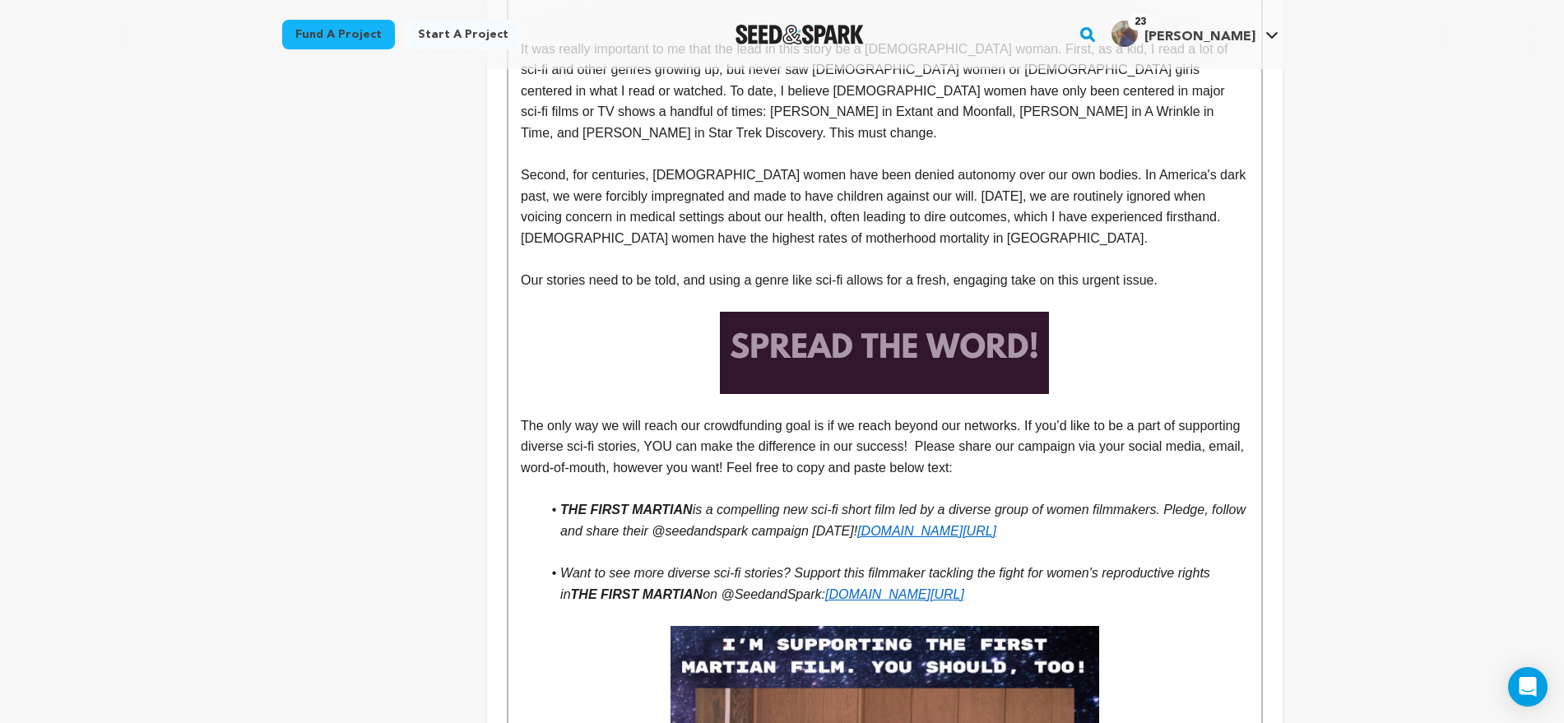
scroll to position [1954, 0]
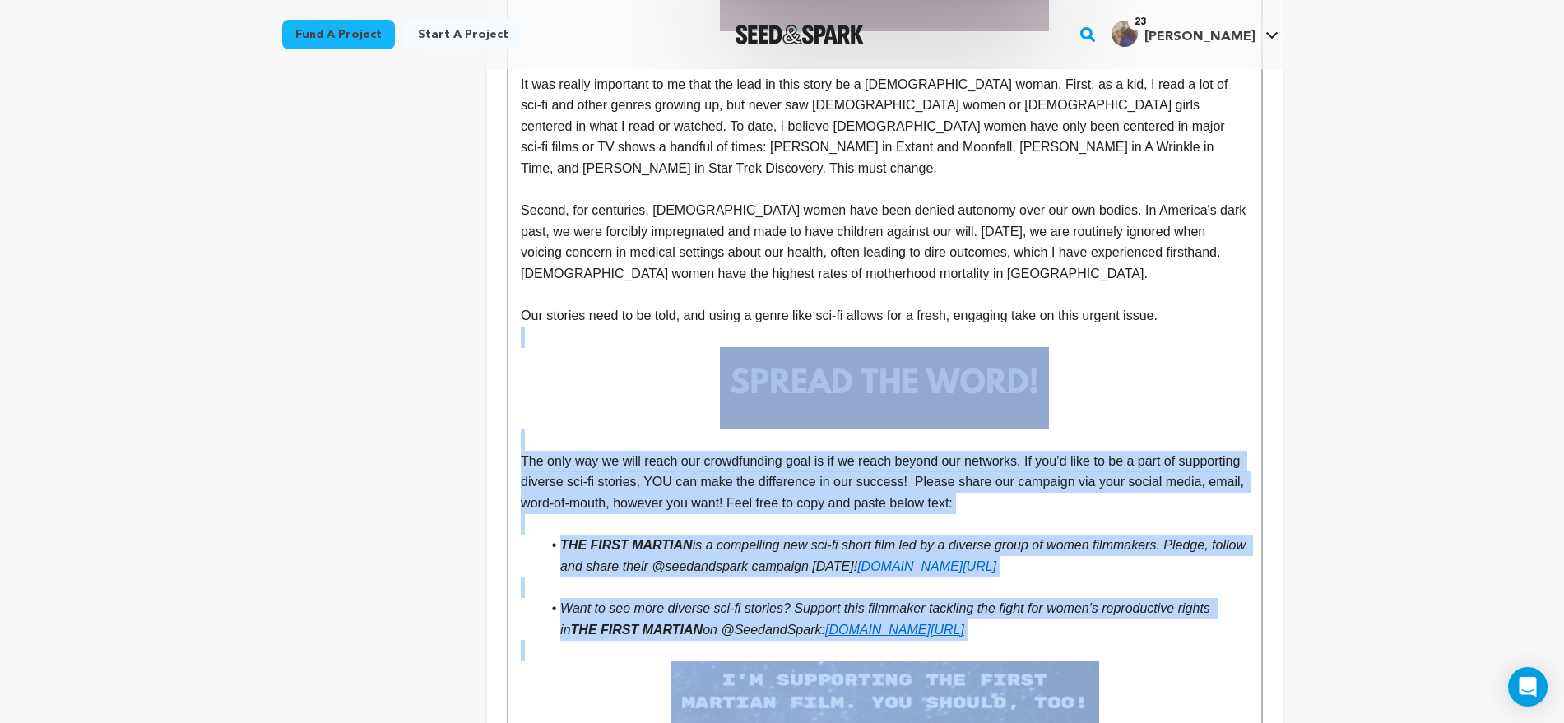
drag, startPoint x: 1177, startPoint y: 213, endPoint x: 1217, endPoint y: 601, distance: 389.5
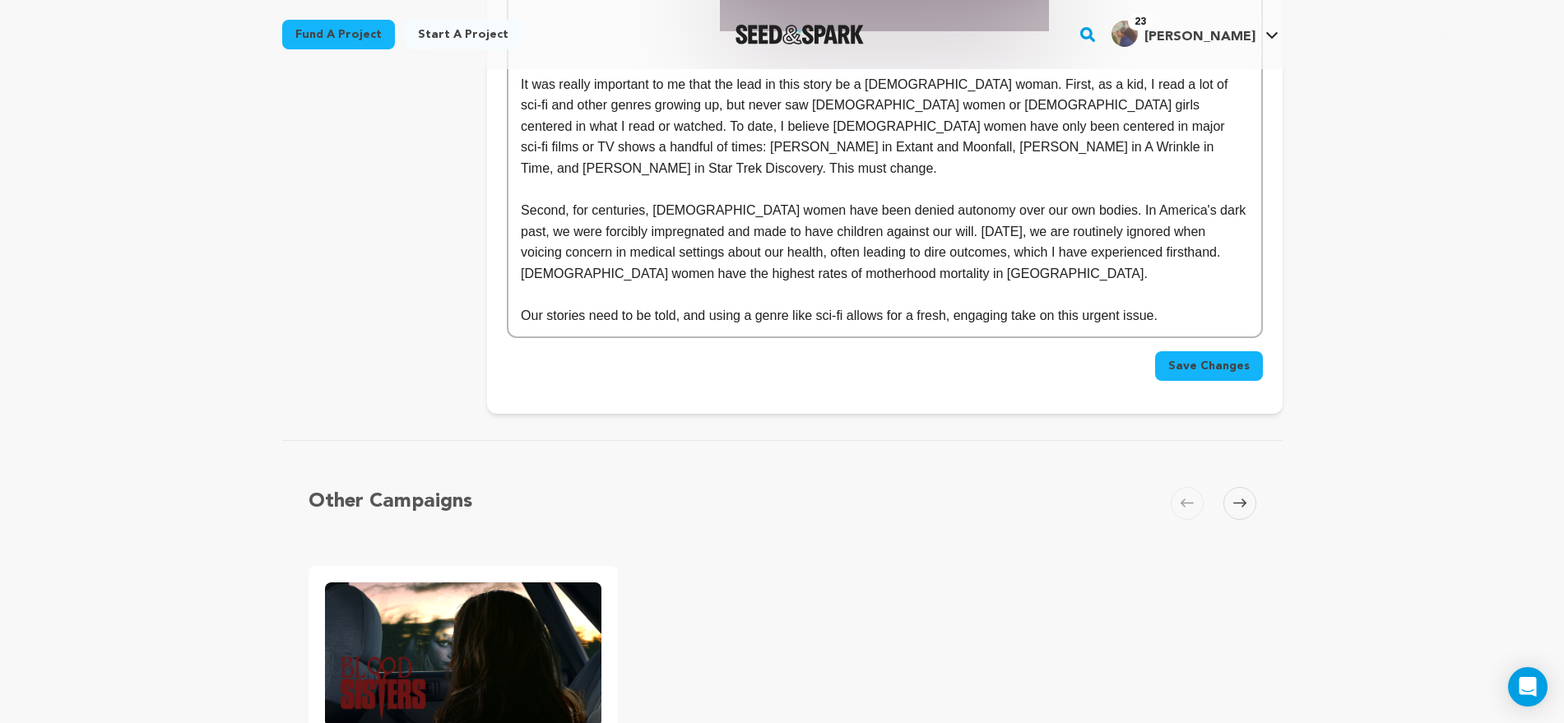
click at [1218, 358] on span "Save Changes" at bounding box center [1208, 366] width 81 height 16
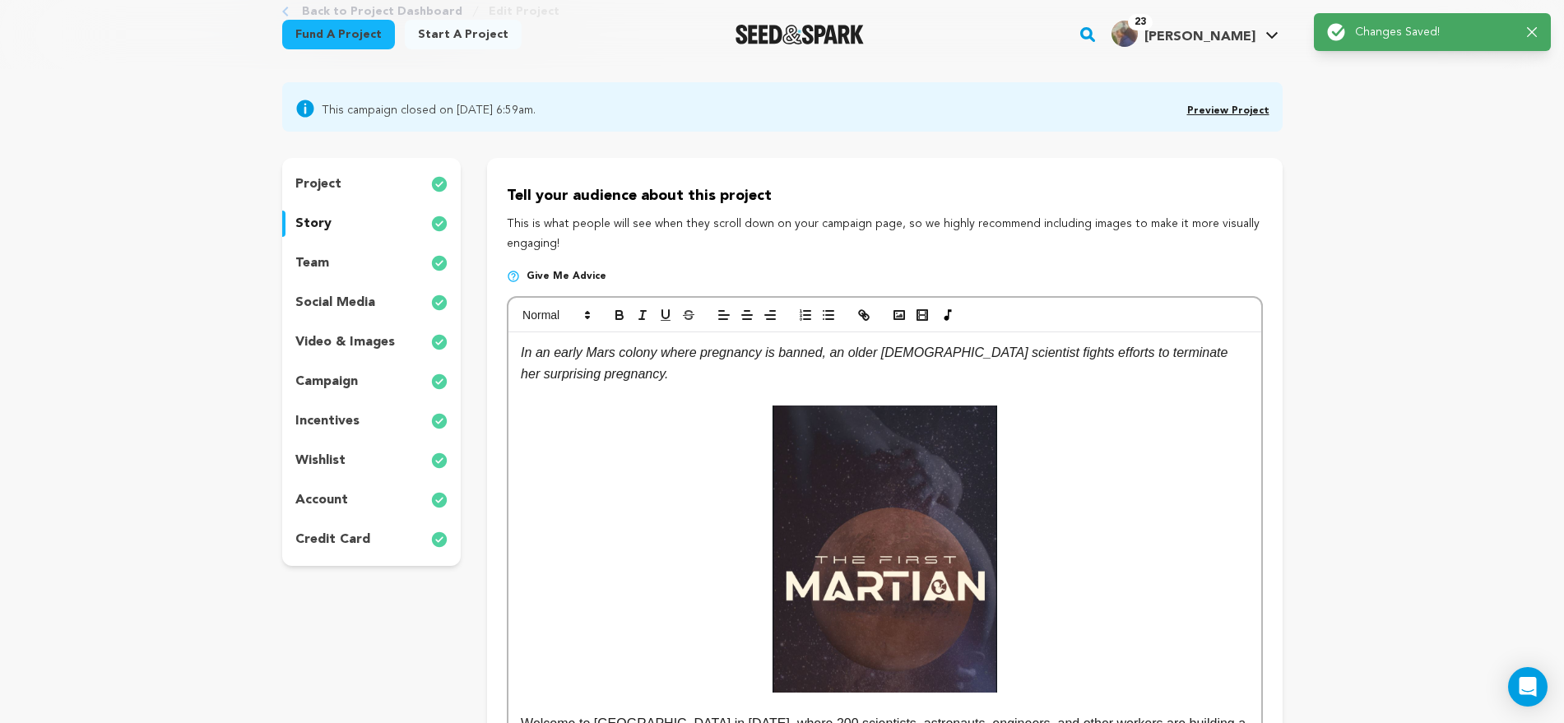
scroll to position [0, 0]
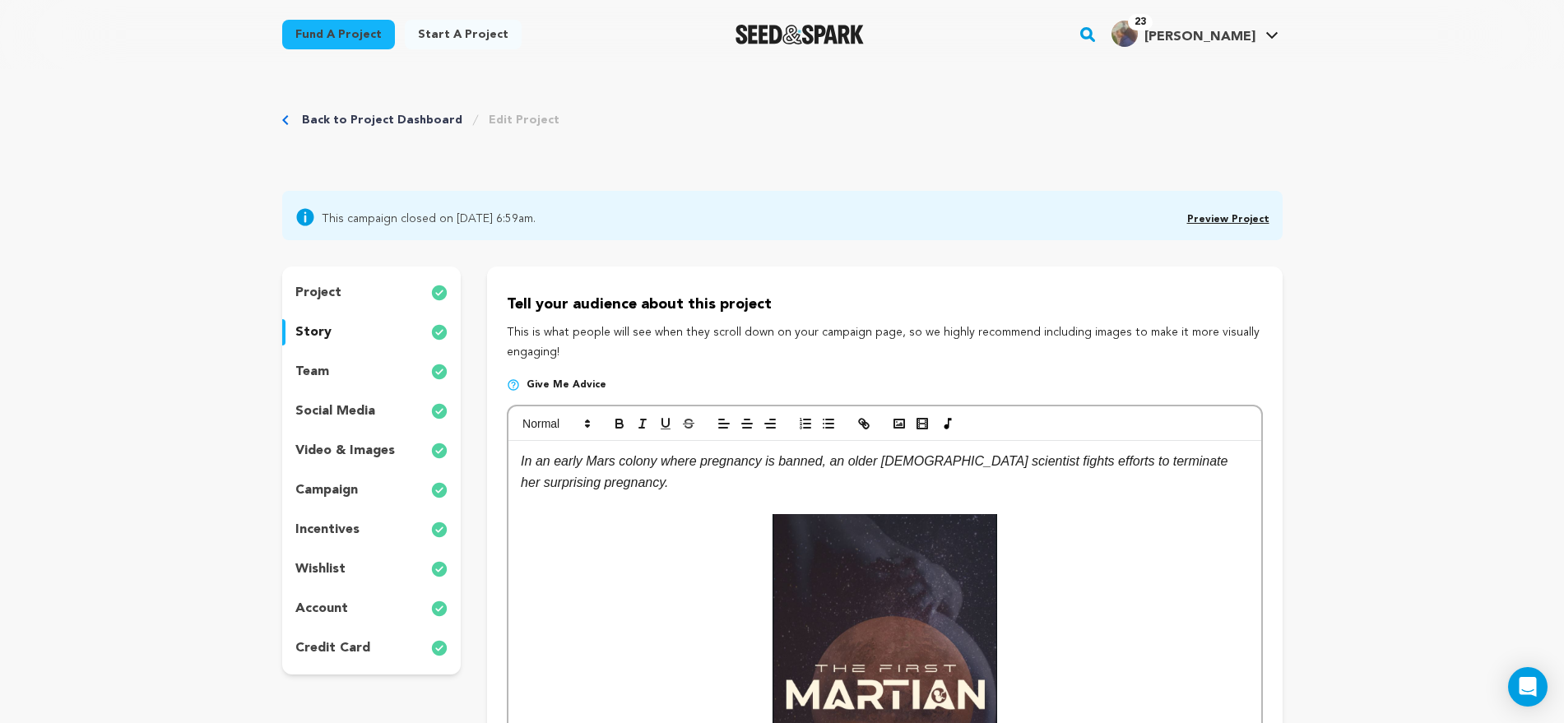
click at [330, 450] on p "video & images" at bounding box center [345, 451] width 100 height 20
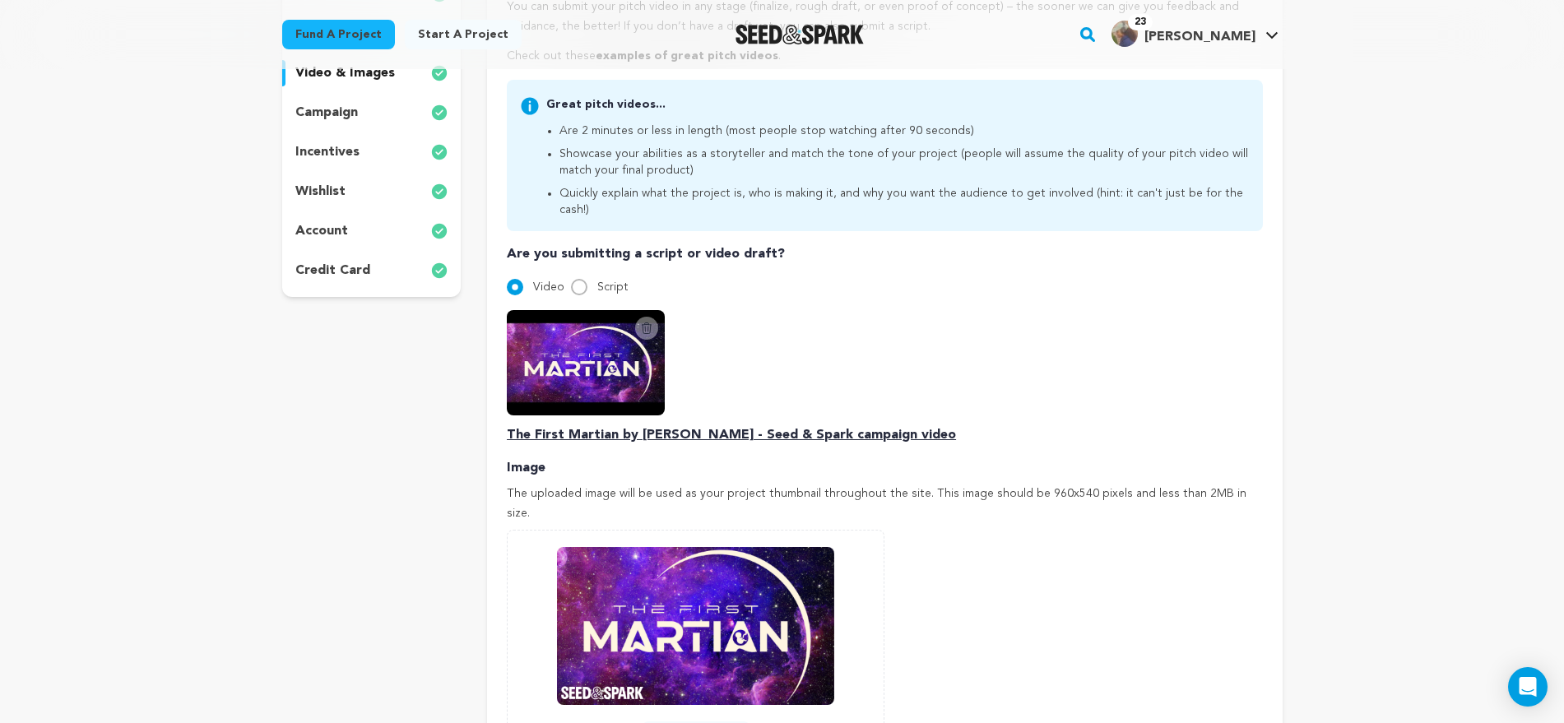
scroll to position [514, 0]
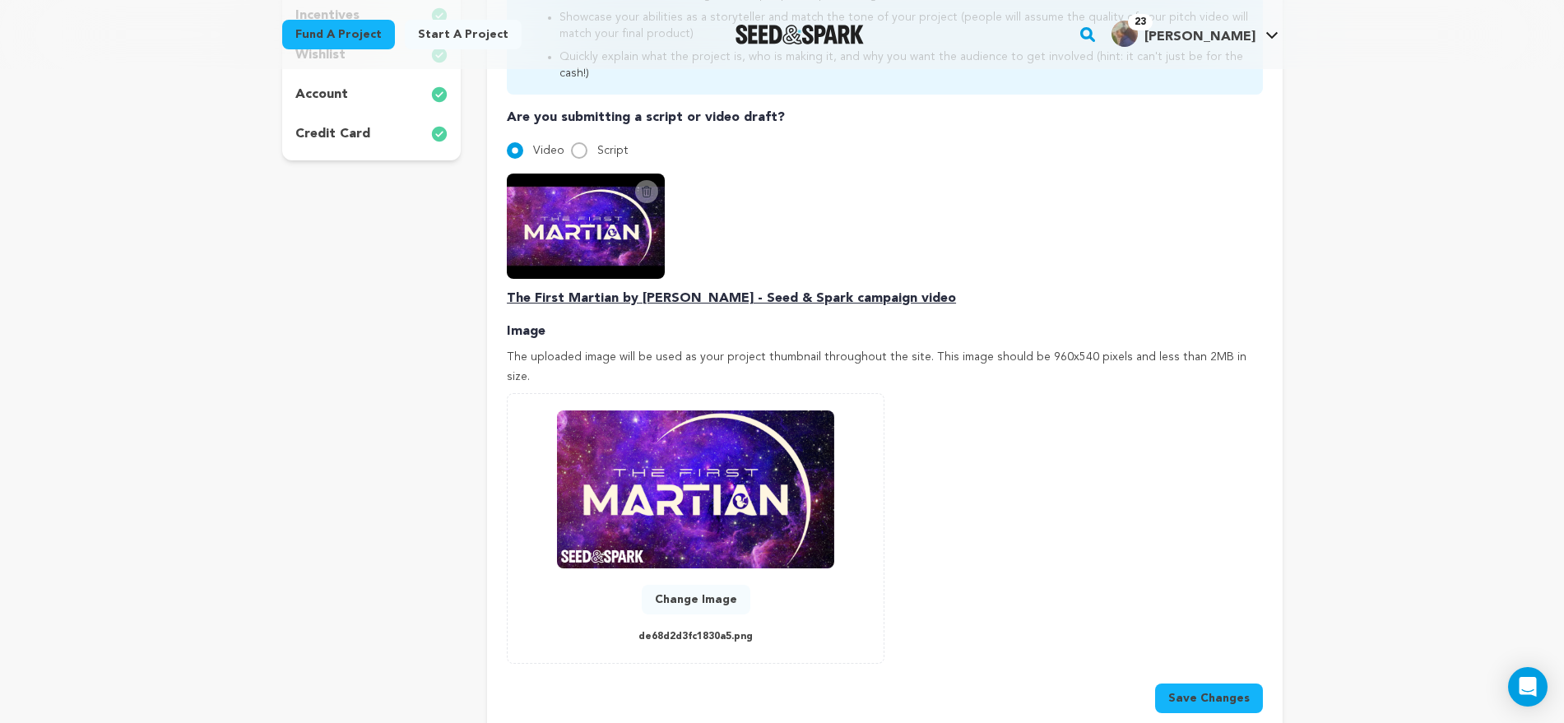
click at [662, 289] on p "The First Martian by Dani Milton - Seed & Spark campaign video" at bounding box center [884, 299] width 755 height 20
click at [628, 289] on p "The First Martian by Dani Milton - Seed & Spark campaign video" at bounding box center [884, 299] width 755 height 20
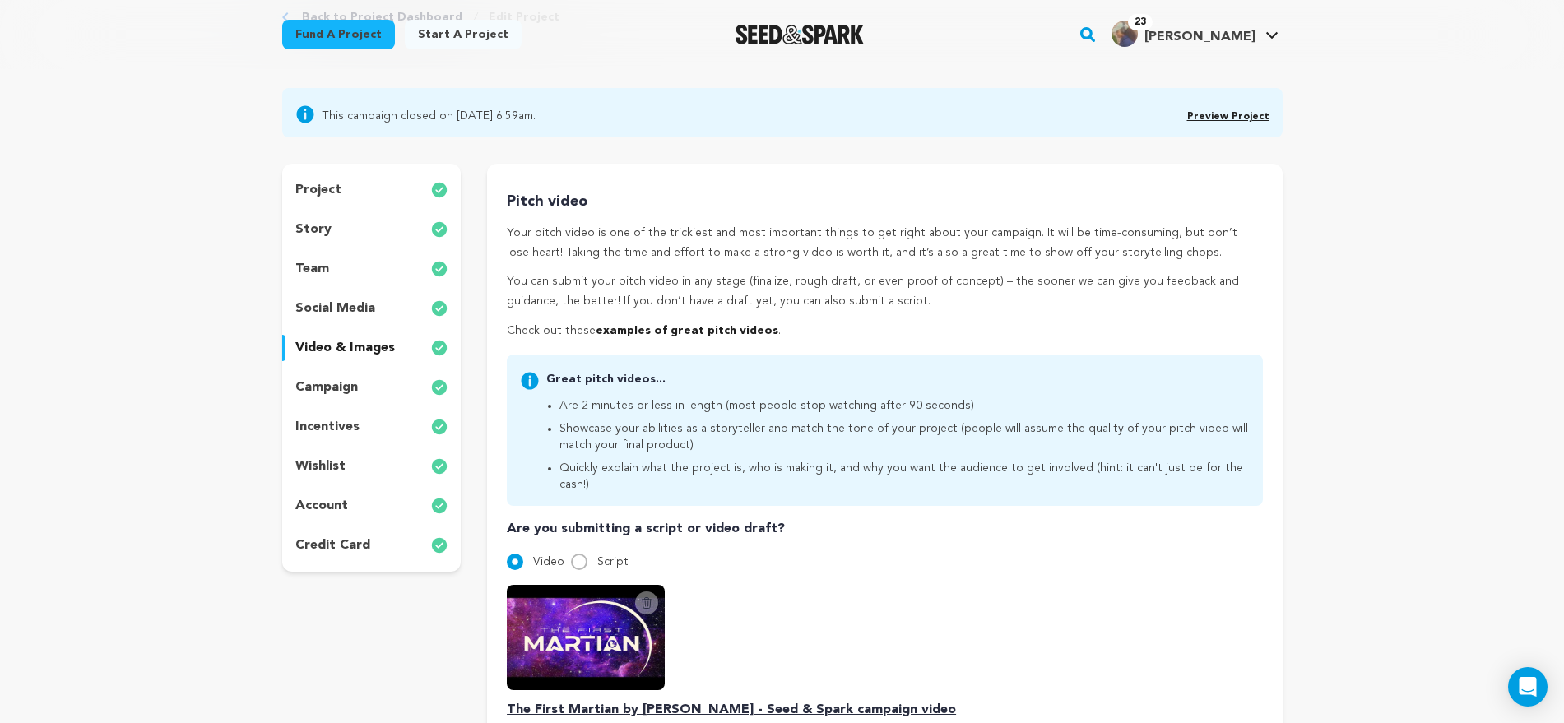
scroll to position [0, 0]
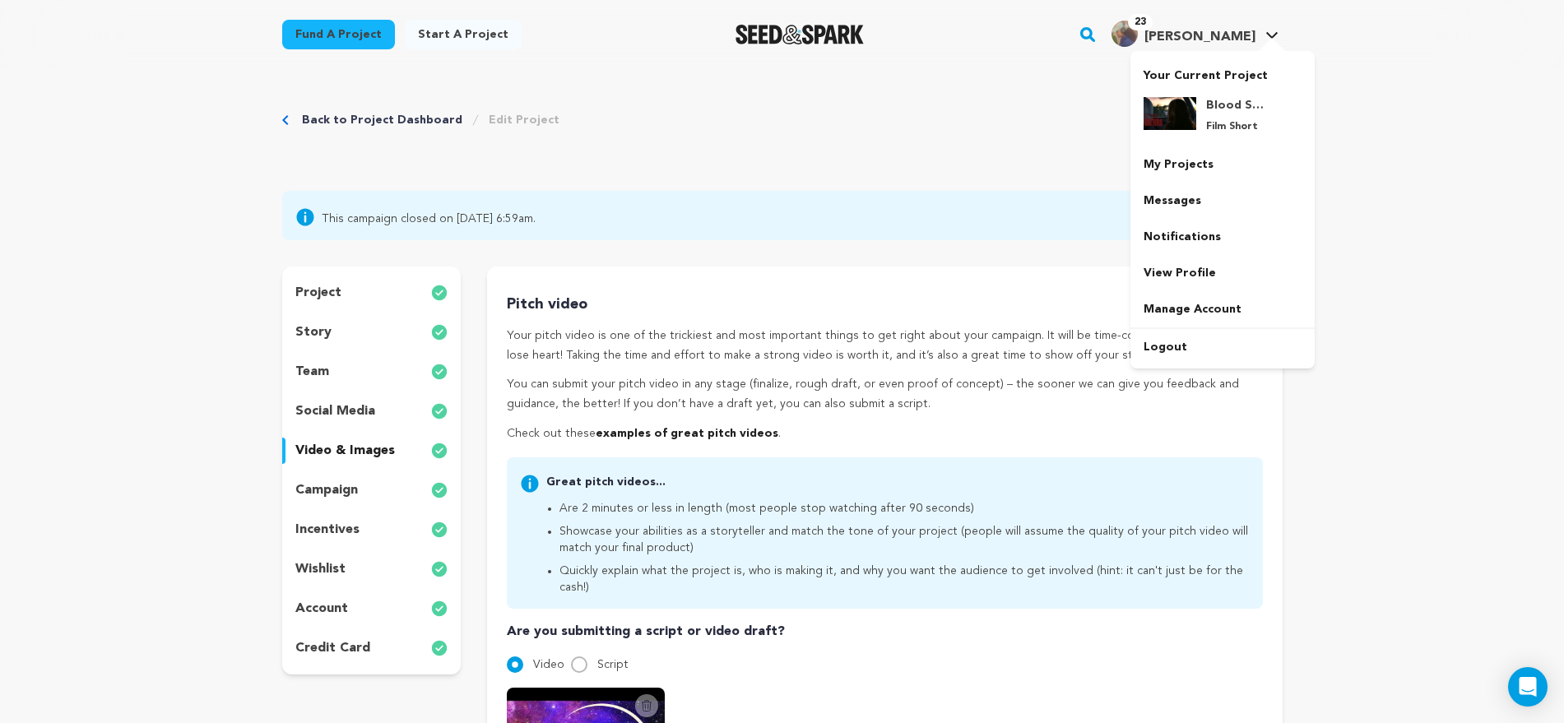
click at [1278, 38] on div at bounding box center [1271, 46] width 33 height 16
click at [1186, 349] on link "Logout" at bounding box center [1222, 347] width 184 height 36
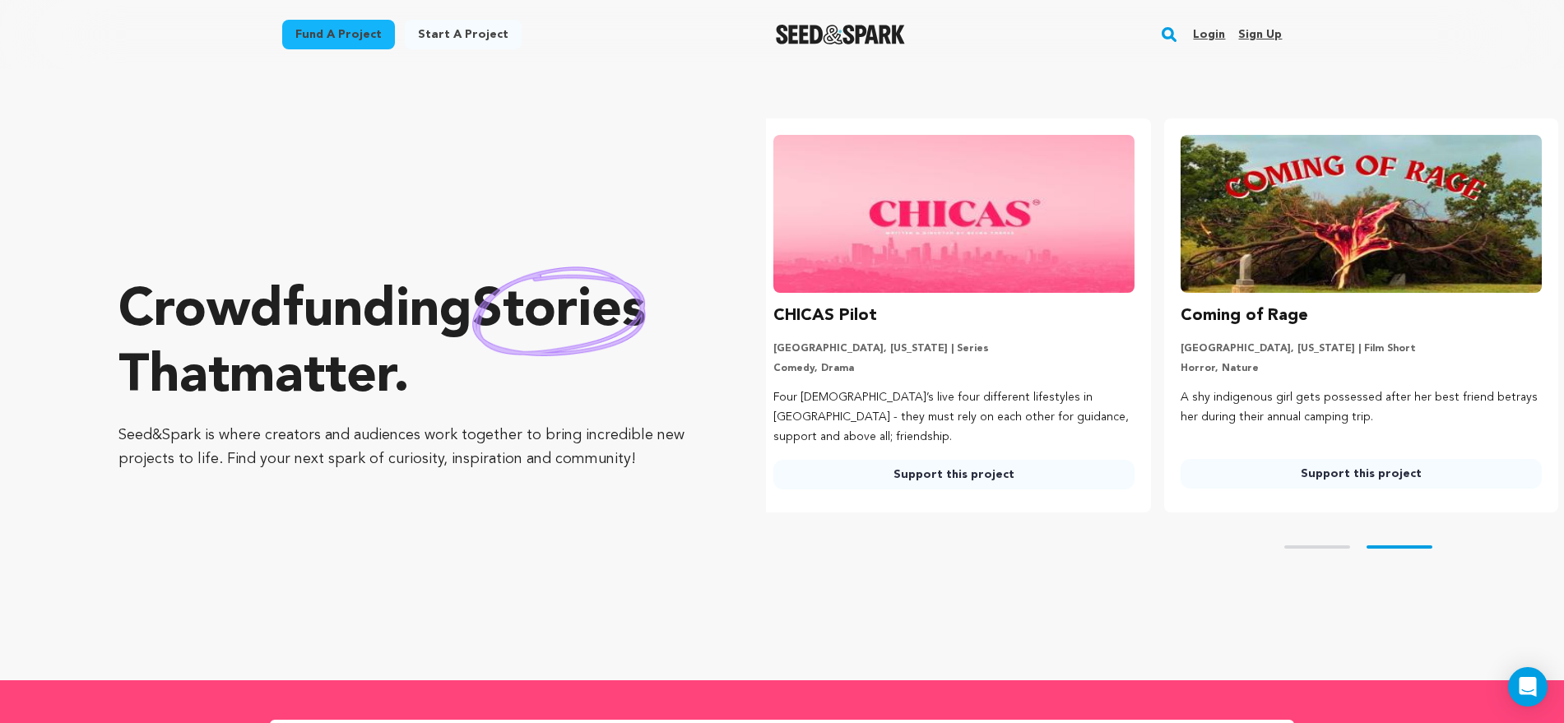
scroll to position [0, 420]
